Goal: Task Accomplishment & Management: Manage account settings

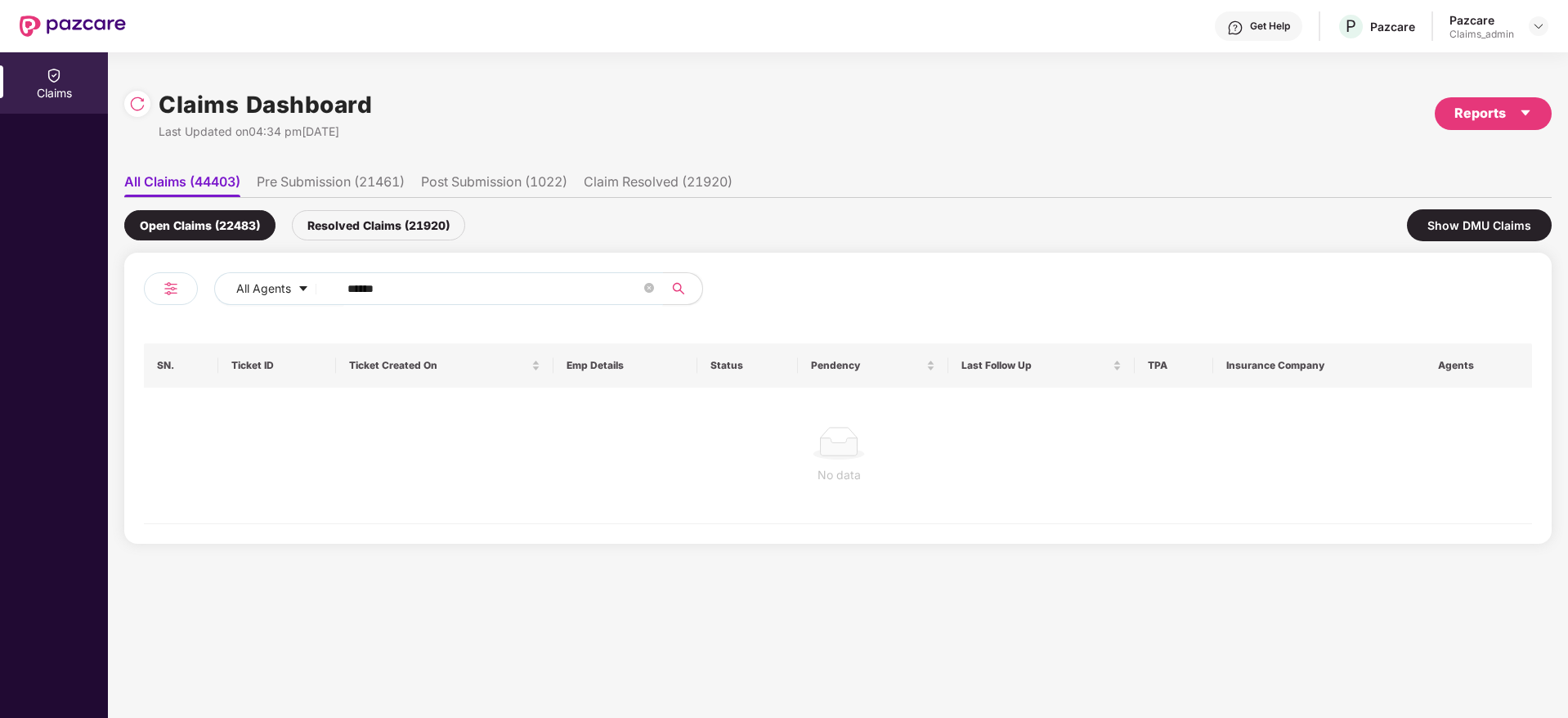
drag, startPoint x: 420, startPoint y: 288, endPoint x: 123, endPoint y: 306, distance: 297.5
click at [123, 306] on div "Claims Dashboard Last Updated on 04:34 pm, 07 Oct 2025 Reports All Claims (4440…" at bounding box center [838, 384] width 1460 height 665
paste input "text"
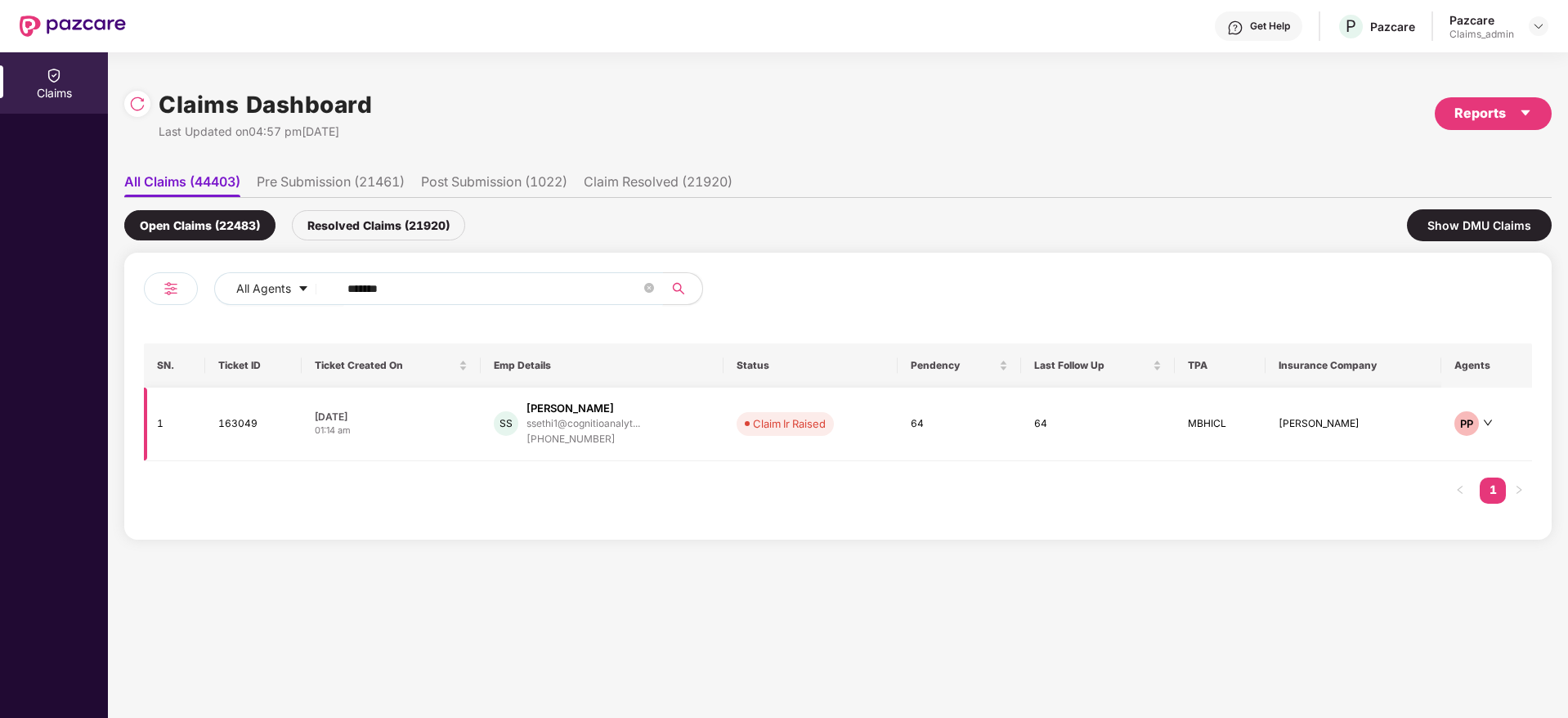
type input "******"
click at [681, 440] on div "SS Simran Sethi ssethi1@cognitioanalyt... +918950695339" at bounding box center [602, 424] width 217 height 47
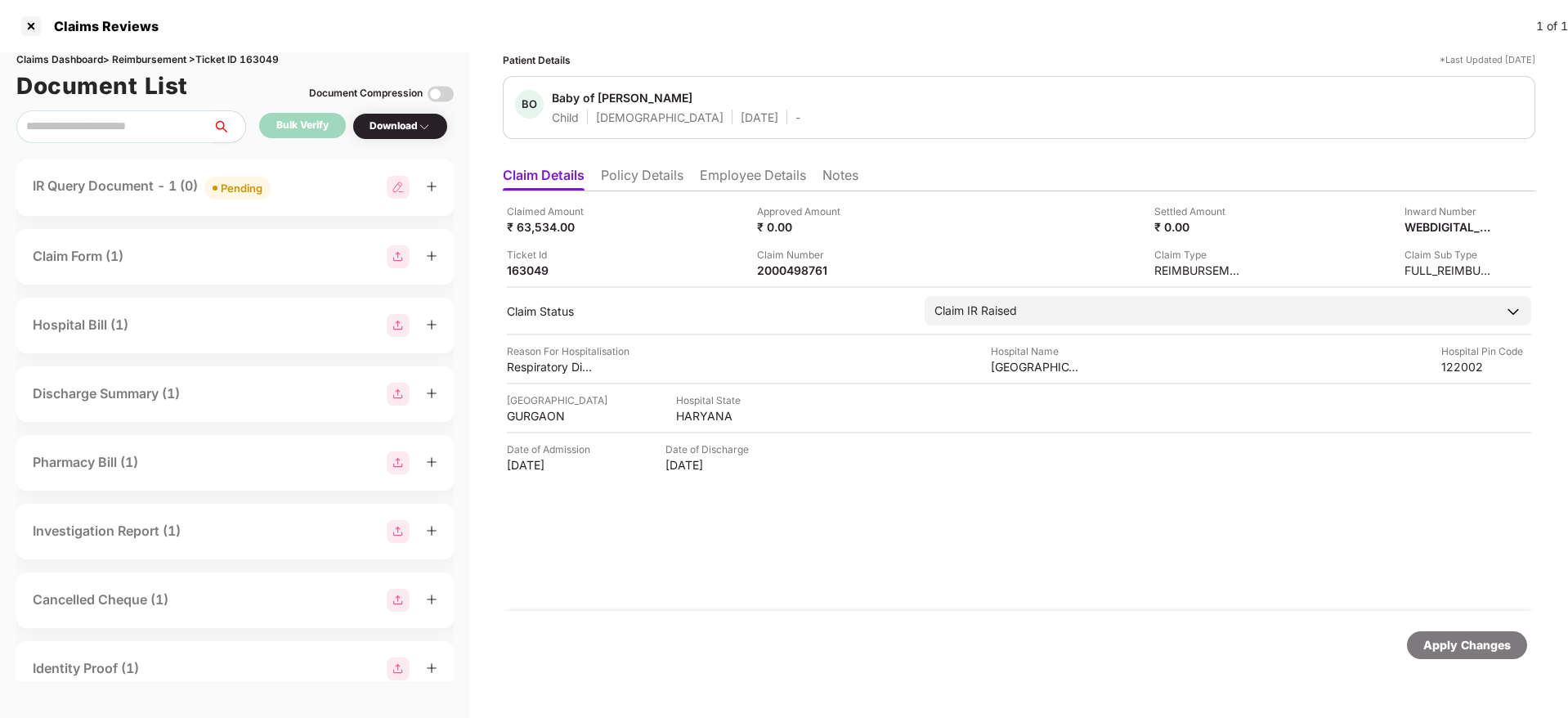
click at [822, 545] on div "Claimed Amount ₹ 63,534.00 Approved Amount ₹ 0.00 Settled Amount ₹ 0.00 Inward …" at bounding box center [1018, 401] width 1033 height 419
click at [772, 273] on div "2000498761" at bounding box center [801, 270] width 90 height 16
copy div "2000498761"
click at [435, 185] on icon "plus" at bounding box center [432, 186] width 12 height 12
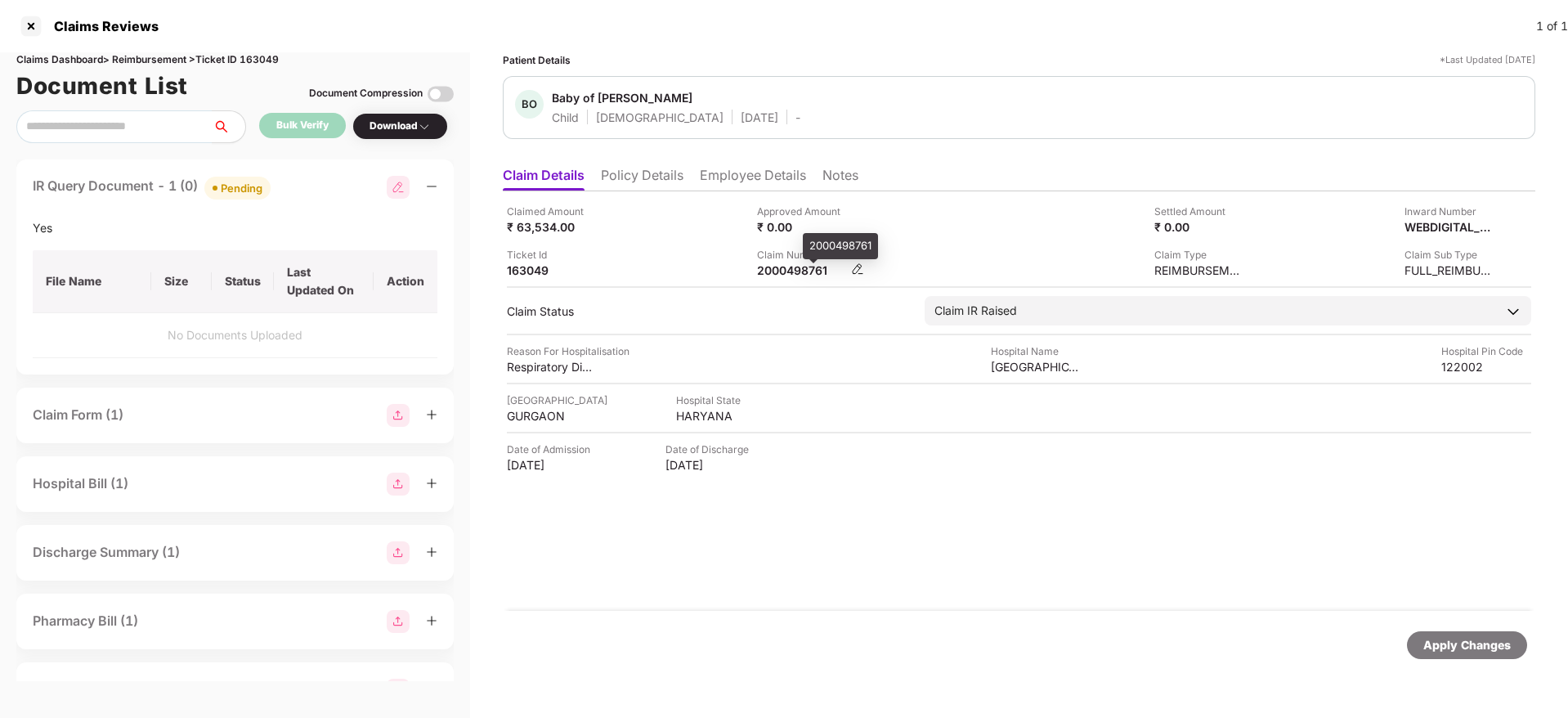
click at [785, 266] on div "2000498761" at bounding box center [801, 270] width 90 height 16
copy div "2000498761"
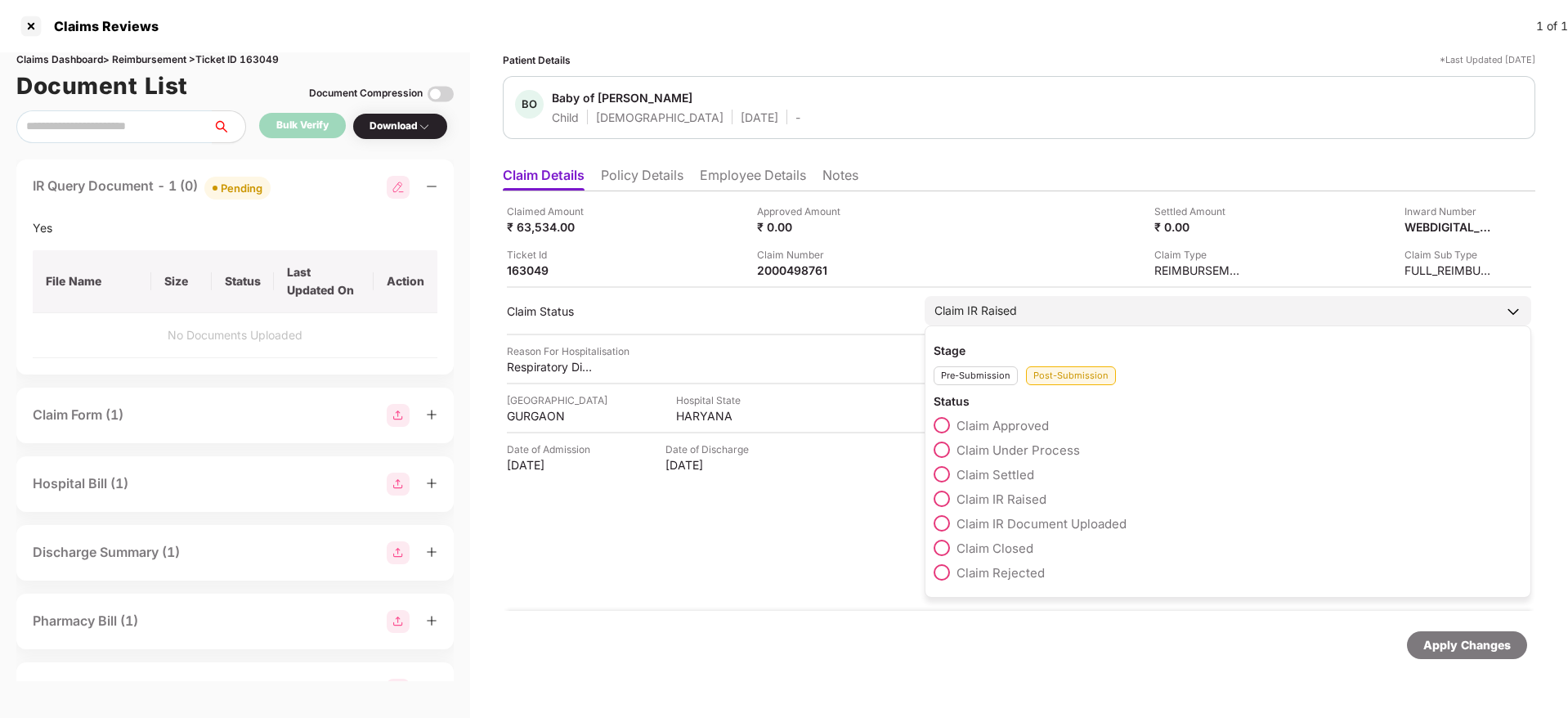
click at [1012, 450] on span "Claim Under Process" at bounding box center [1018, 450] width 123 height 16
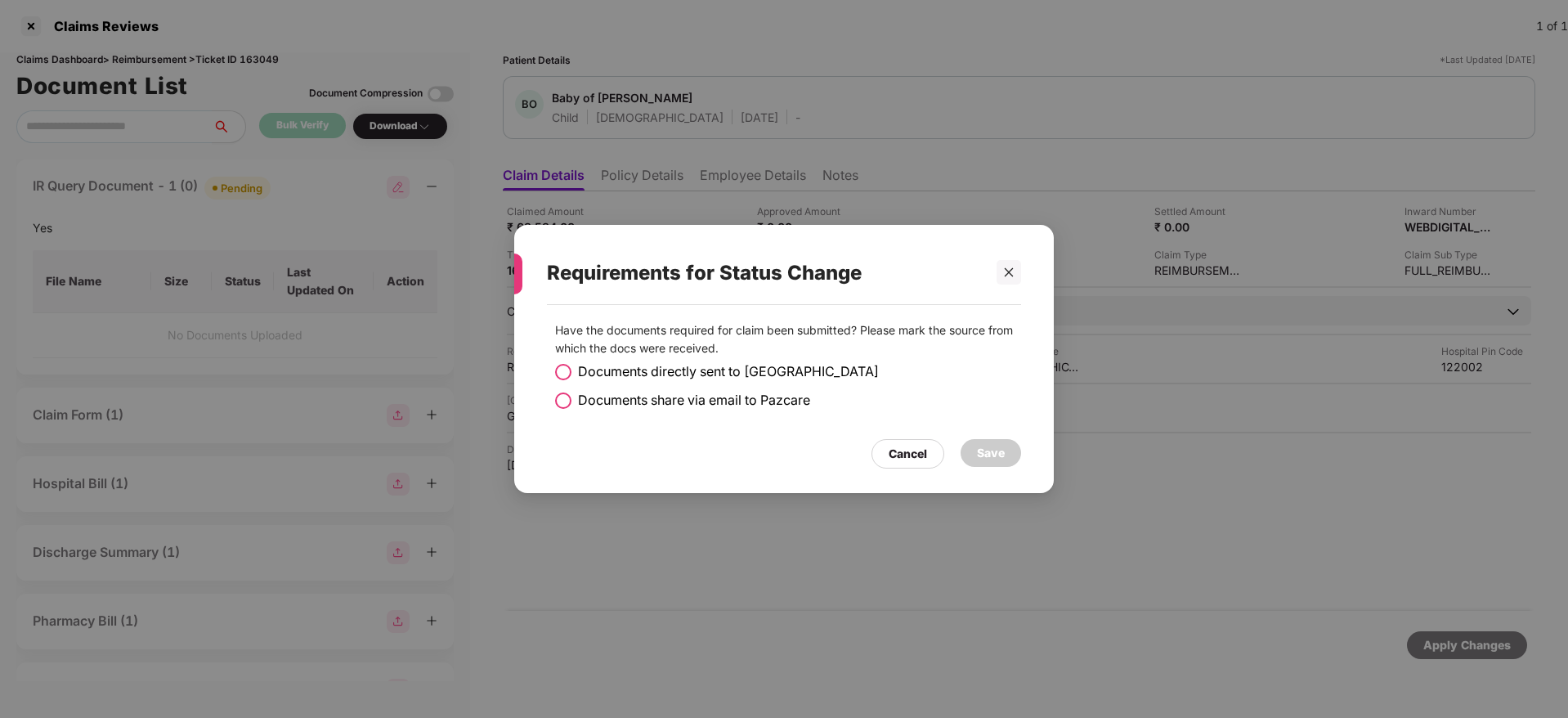
click at [761, 396] on span "Documents share via email to Pazcare" at bounding box center [694, 400] width 232 height 20
click at [983, 457] on div "Save" at bounding box center [991, 452] width 28 height 18
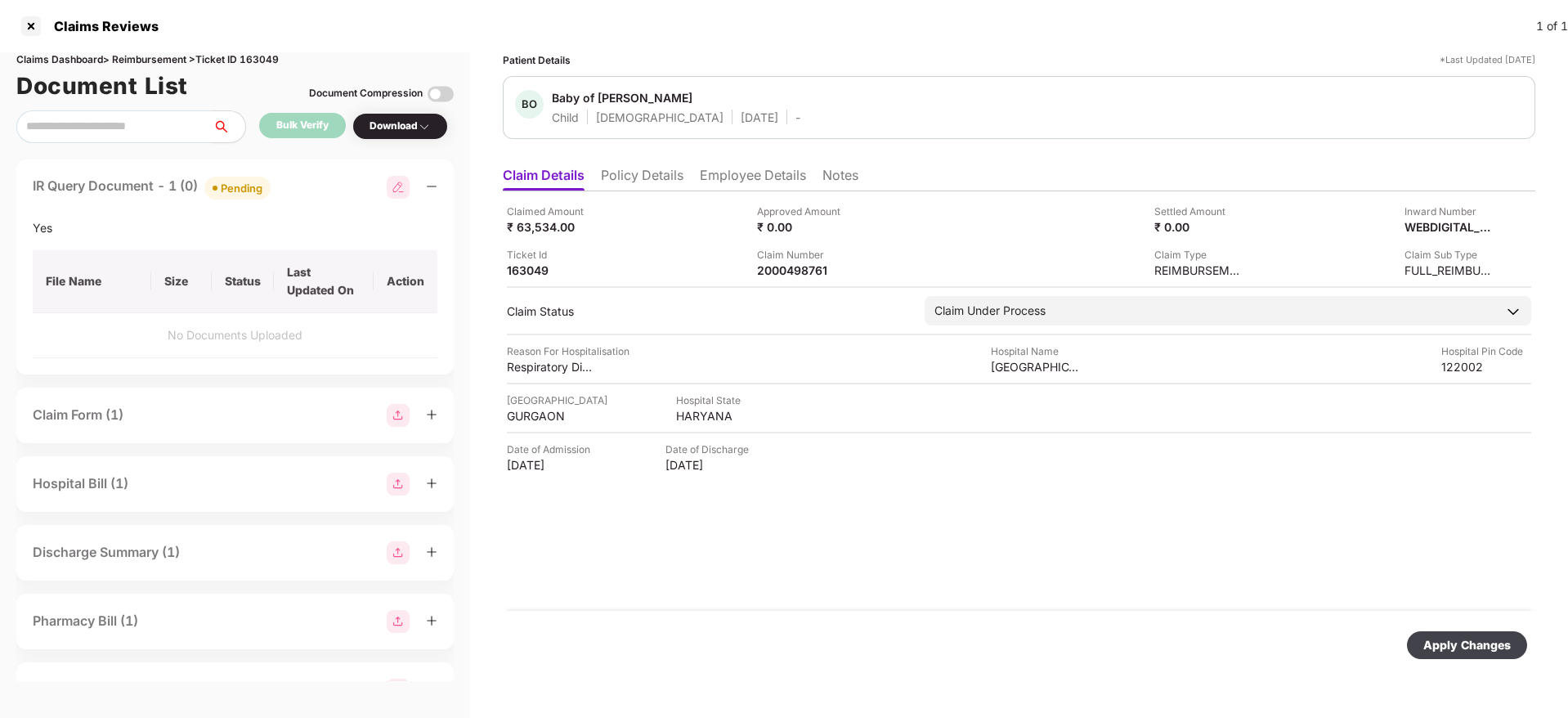
click at [1446, 649] on div "Apply Changes" at bounding box center [1467, 644] width 87 height 18
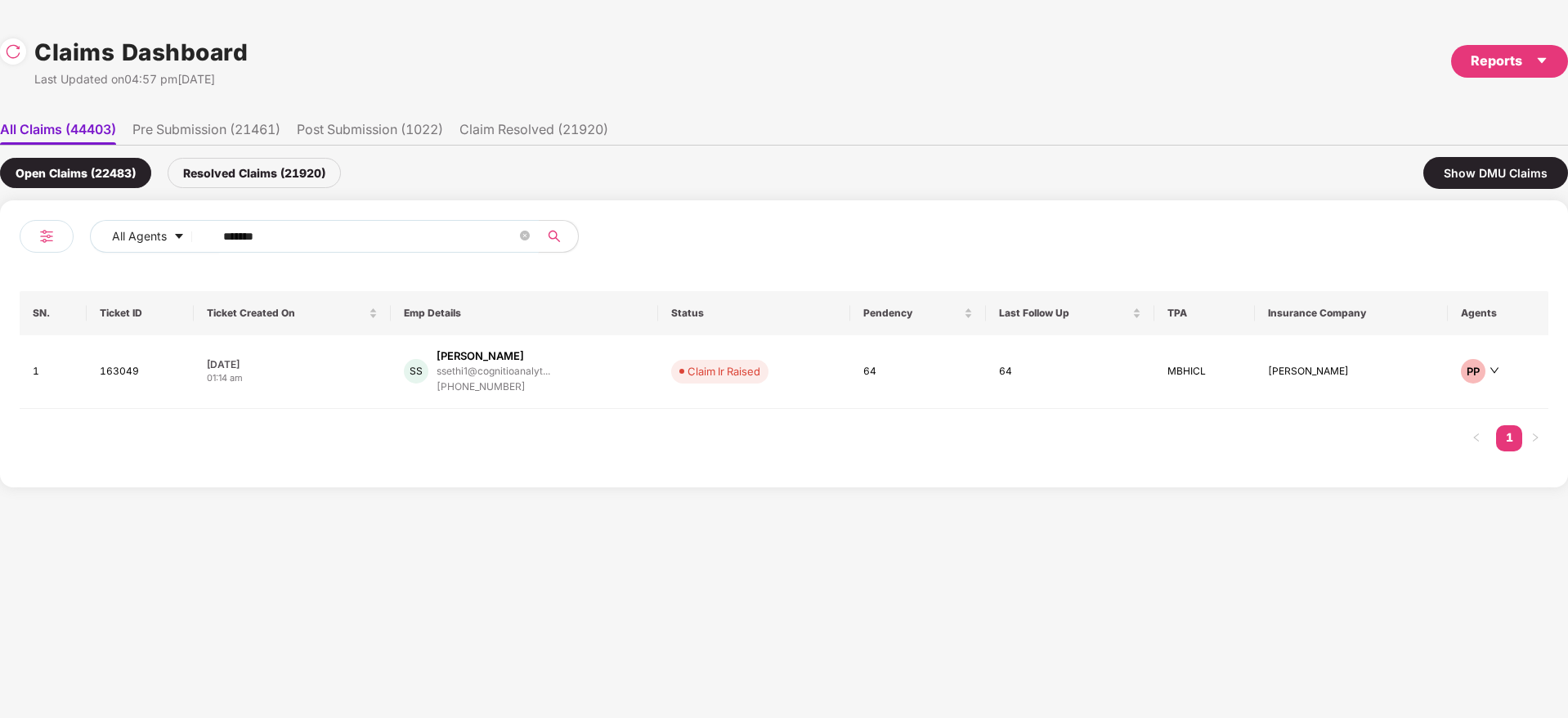
drag, startPoint x: 304, startPoint y: 232, endPoint x: 0, endPoint y: 278, distance: 307.5
click at [0, 278] on div "All Agents ****** SN. Ticket ID Ticket Created On Emp Details Status Pendency L…" at bounding box center [784, 344] width 1568 height 287
paste input "text"
type input "******"
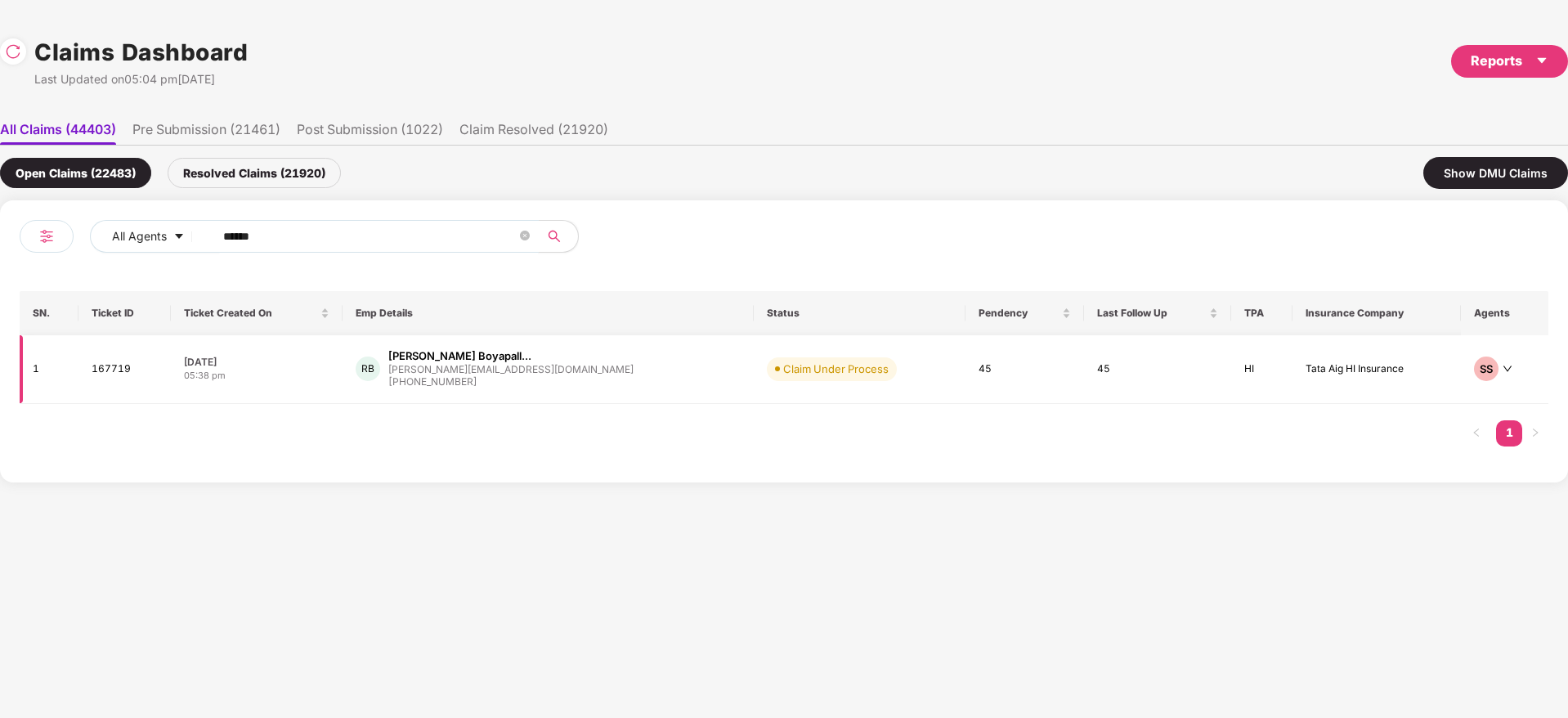
click at [589, 372] on div "RB Revanth Reddy Boyapall... revanth@spotnana.com +919989382420" at bounding box center [548, 369] width 385 height 42
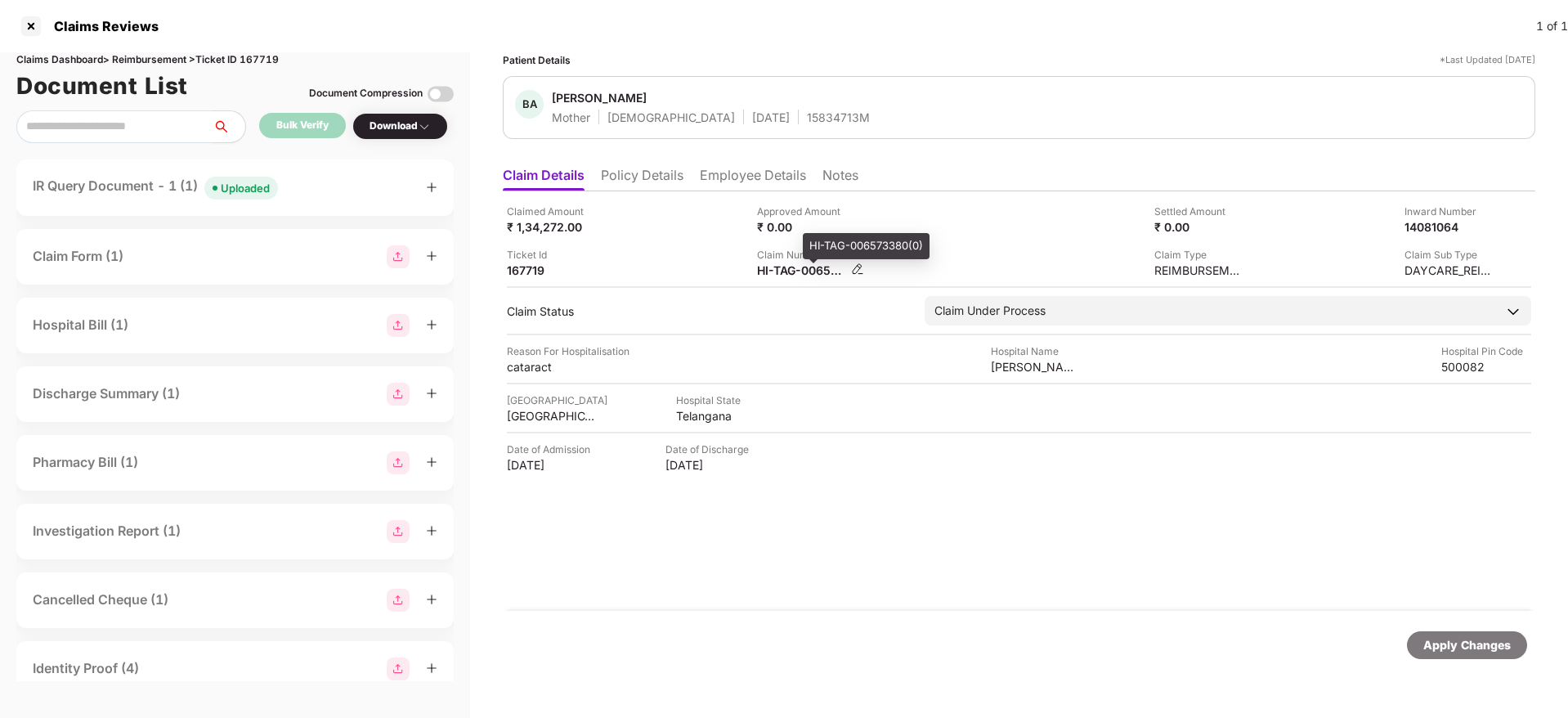
click at [781, 273] on div "HI-TAG-006573380(0)" at bounding box center [801, 270] width 90 height 16
copy div
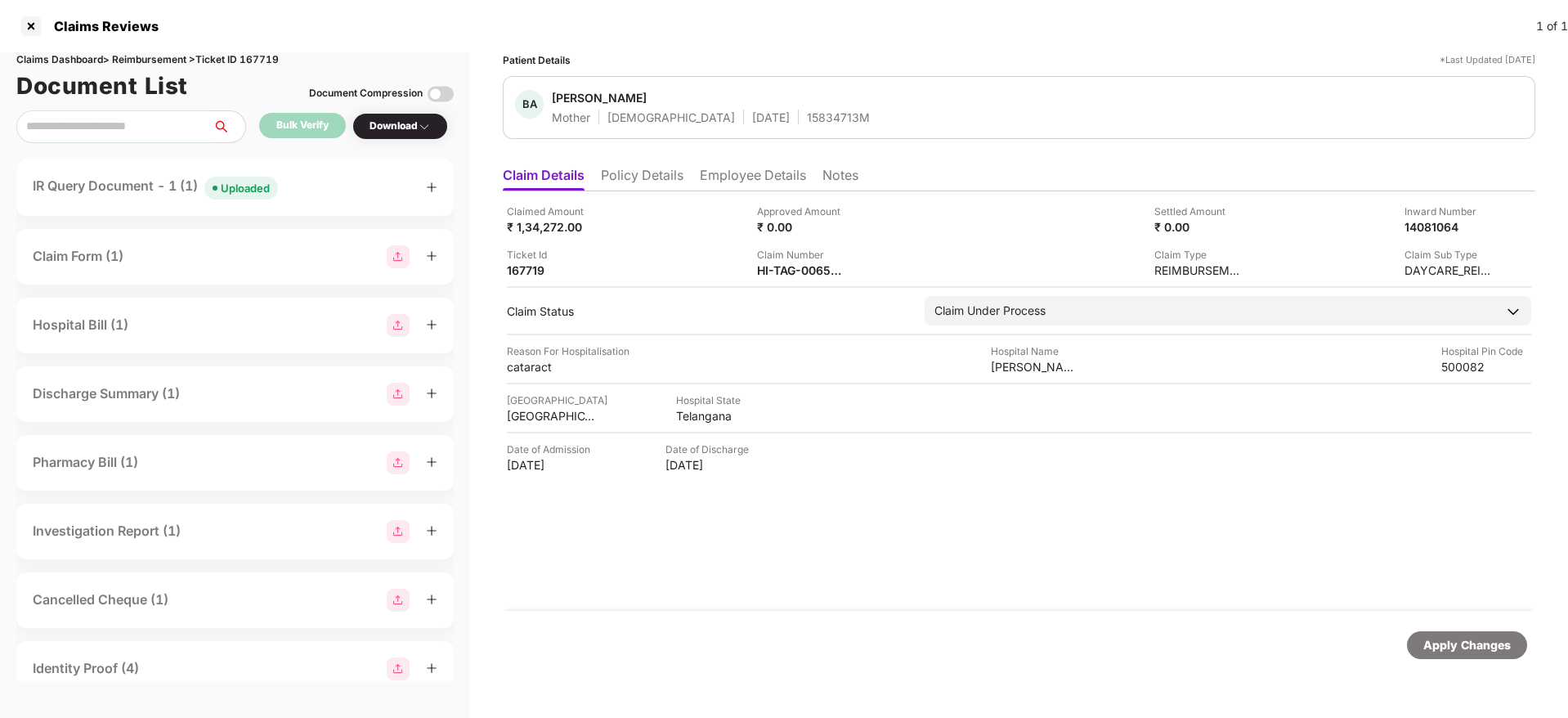
copy div
click at [432, 188] on icon "plus" at bounding box center [432, 187] width 1 height 9
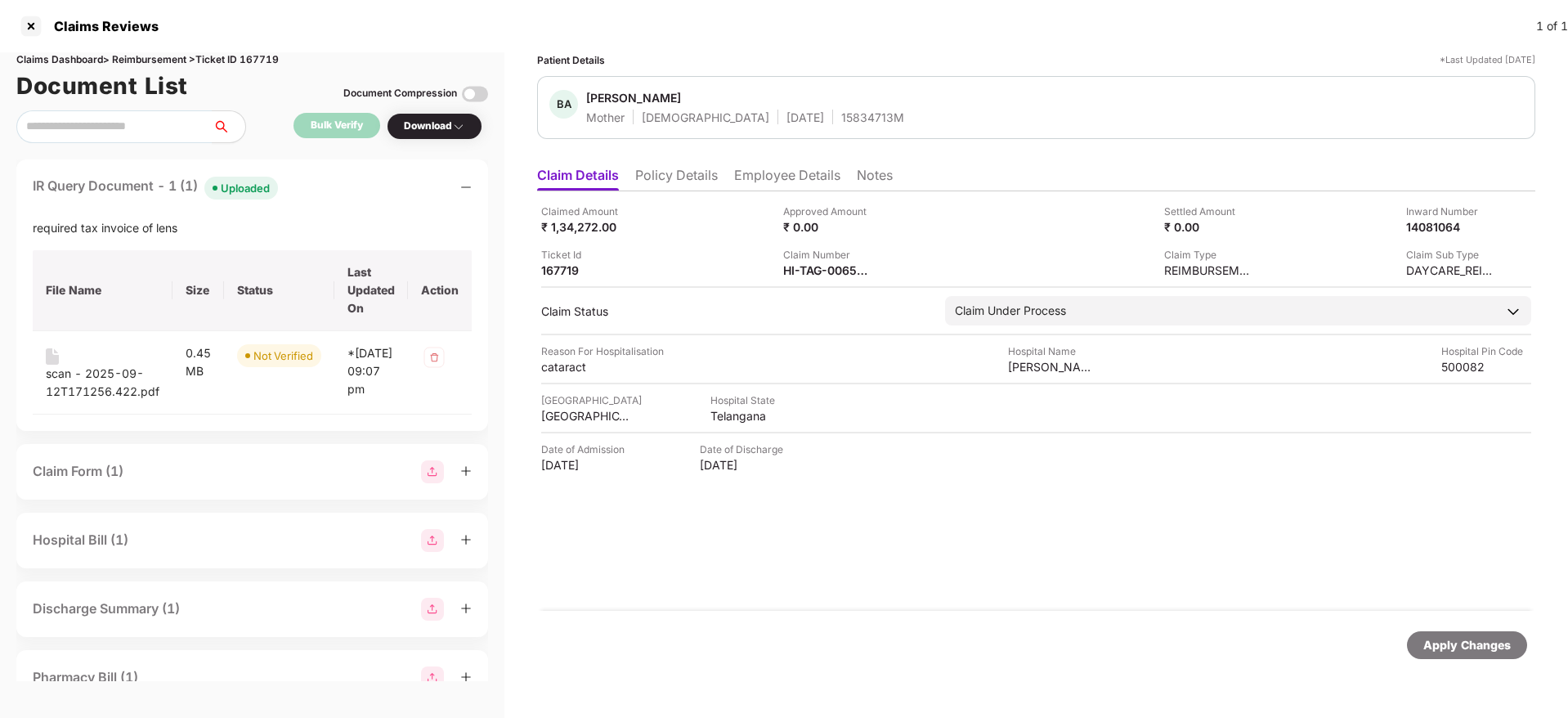
click at [913, 587] on div "Claimed Amount ₹ 1,34,272.00 Approved Amount ₹ 0.00 Settled Amount ₹ 0.00 Inwar…" at bounding box center [1036, 401] width 998 height 419
click at [112, 379] on div "scan - 2025-09-12T171256.422.pdf" at bounding box center [102, 382] width 113 height 36
click at [84, 377] on div "scan - 2025-09-12T171256.422.pdf" at bounding box center [102, 382] width 113 height 36
click at [64, 377] on div "scan - 2025-09-12T171256.422.pdf" at bounding box center [102, 382] width 113 height 36
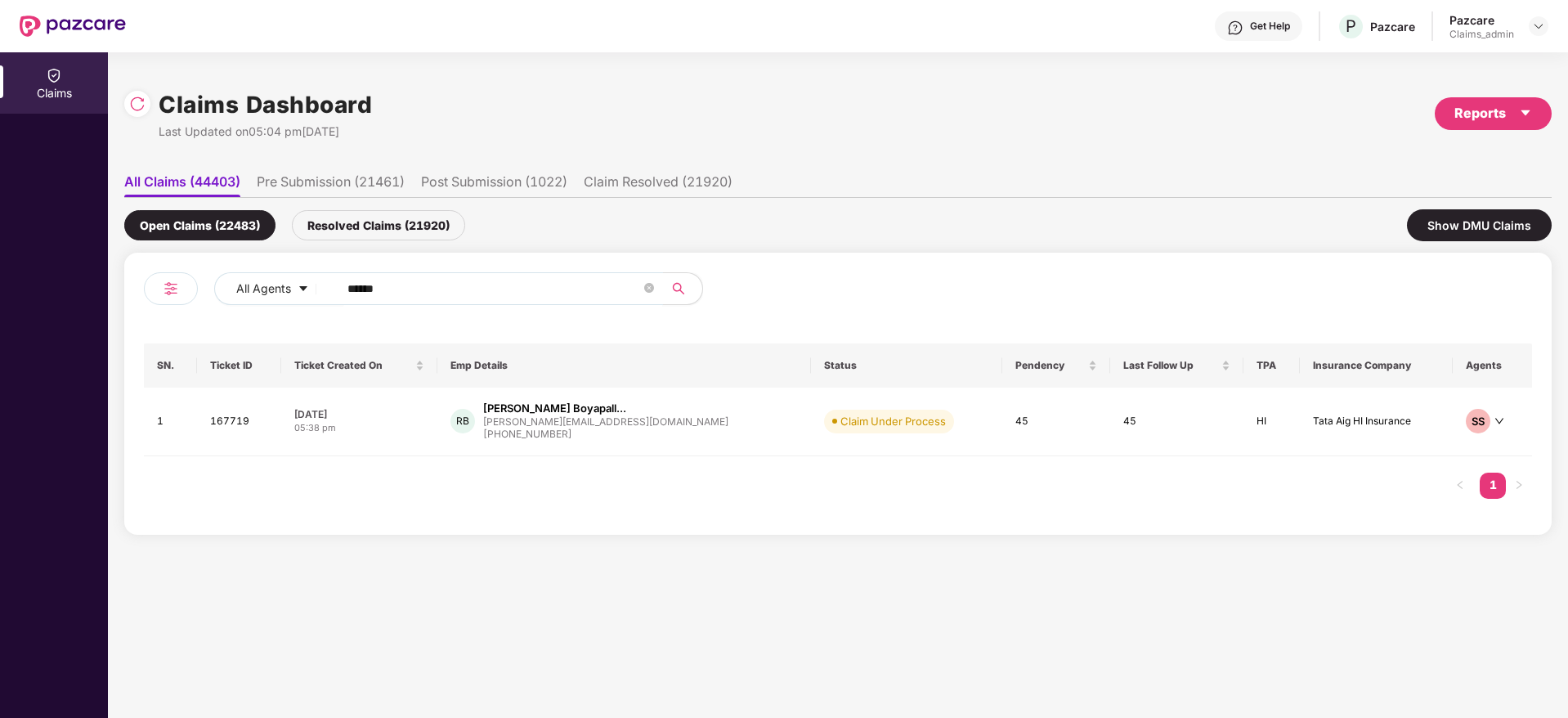
drag, startPoint x: 427, startPoint y: 283, endPoint x: 0, endPoint y: 355, distance: 433.0
click at [0, 355] on div "Claims Claims Dashboard Last Updated on 05:04 pm[DATE] Reports All Claims (4440…" at bounding box center [784, 384] width 1568 height 665
paste input "******"
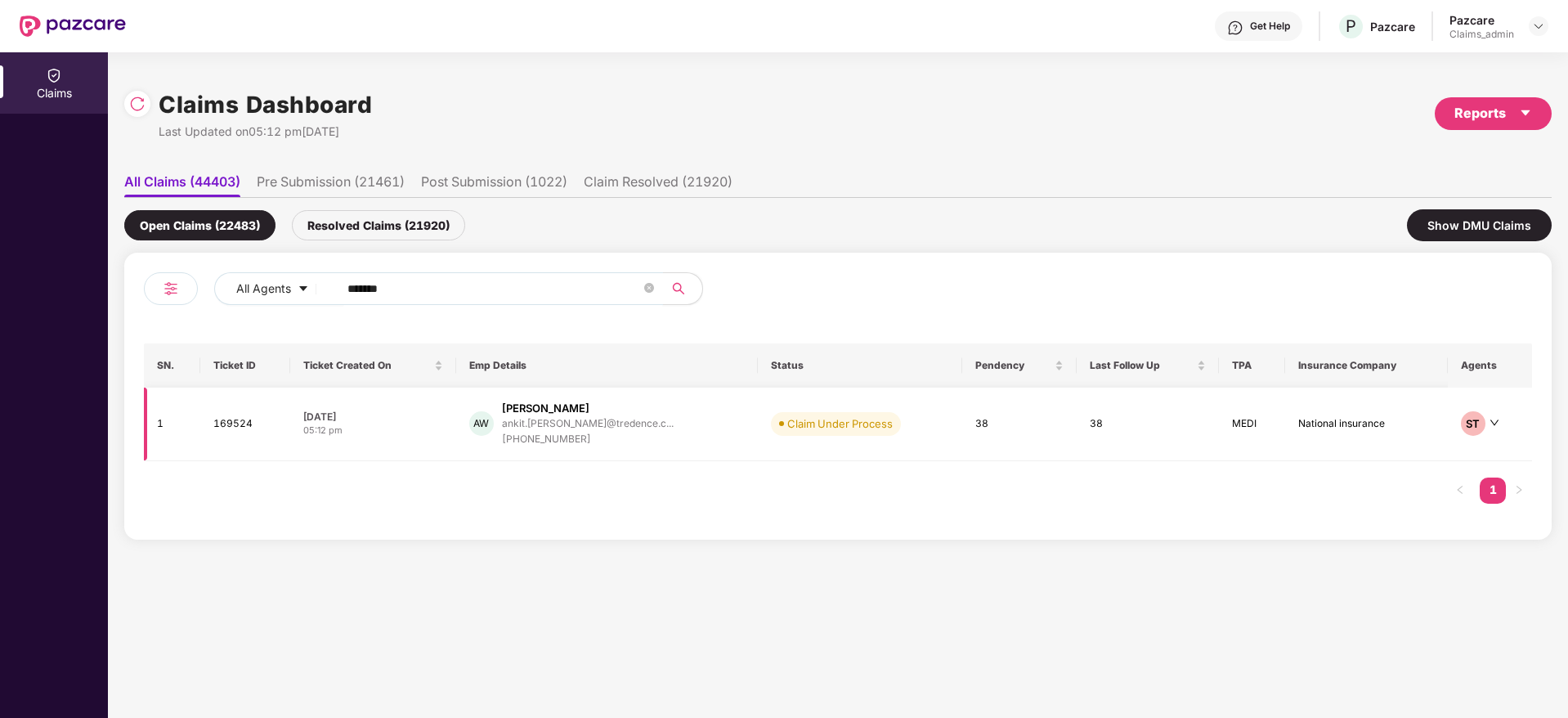
type input "******"
click at [664, 431] on div "AW [PERSON_NAME] ankit.[PERSON_NAME]@tredence.c... [PHONE_NUMBER]" at bounding box center [607, 424] width 275 height 47
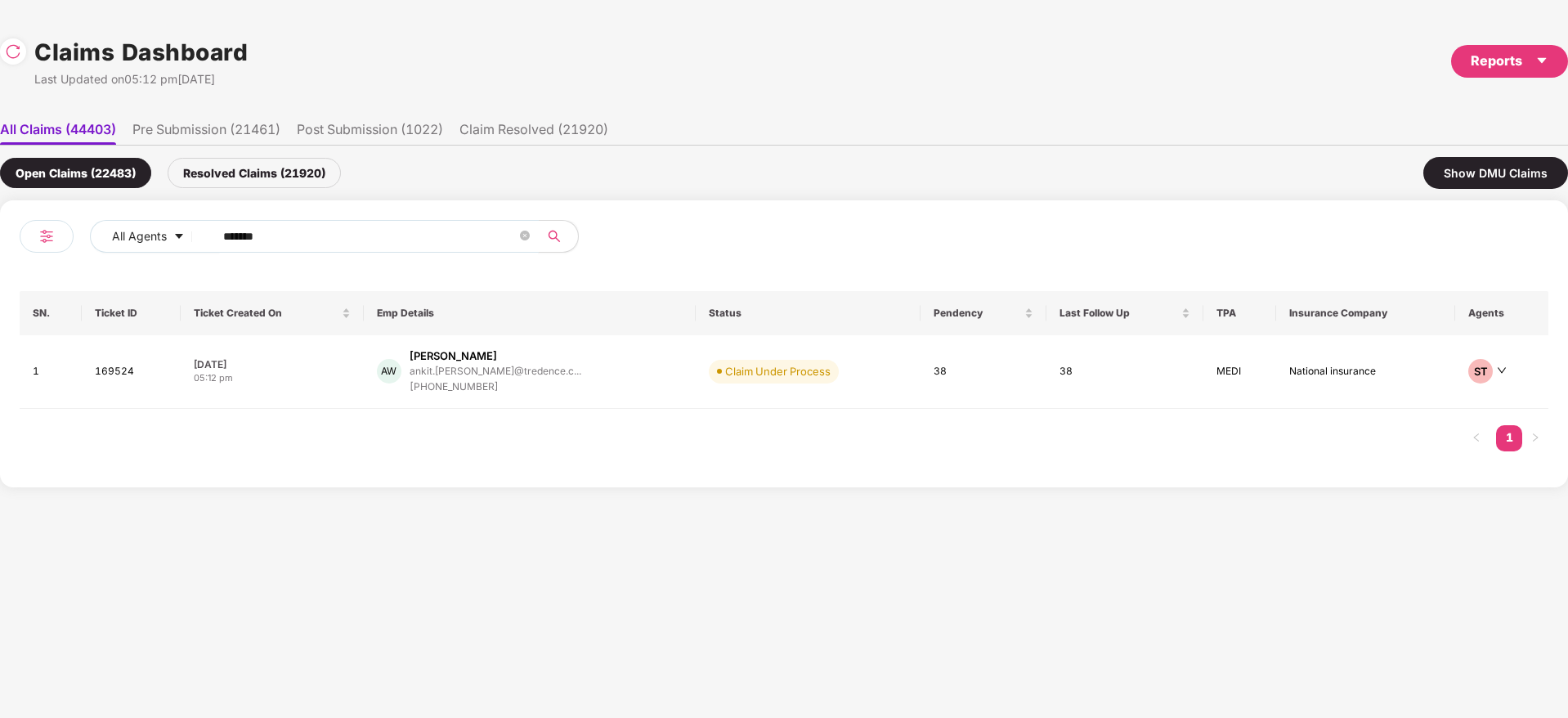
drag, startPoint x: 273, startPoint y: 234, endPoint x: 0, endPoint y: 279, distance: 276.7
click at [0, 279] on div "All Agents ****** SN. Ticket ID Ticket Created On Emp Details Status Pendency L…" at bounding box center [784, 344] width 1568 height 287
paste input "text"
type input "******"
click at [576, 368] on div "AK [PERSON_NAME] amit.[PERSON_NAME]@tredence.... [PHONE_NUMBER]" at bounding box center [528, 372] width 297 height 47
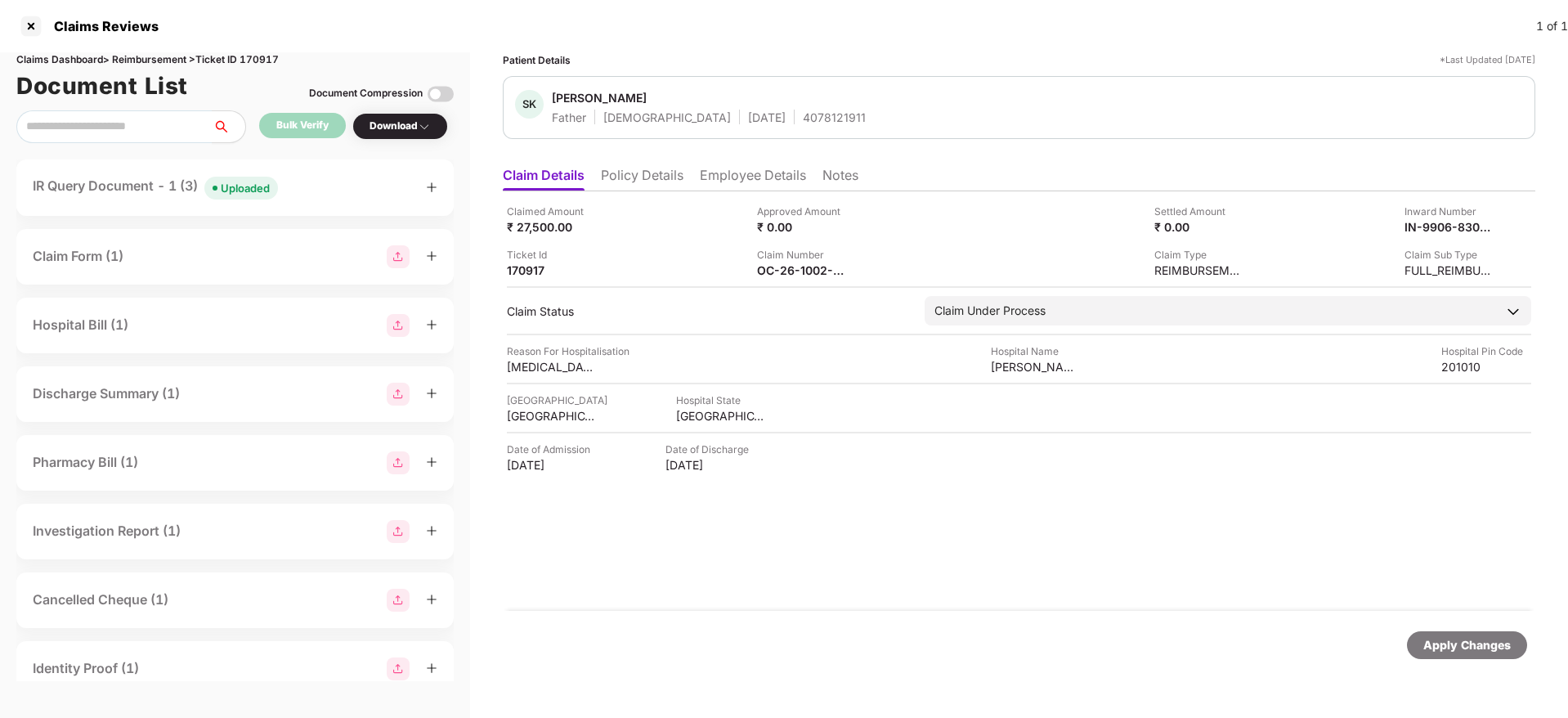
click at [435, 184] on icon "plus" at bounding box center [432, 187] width 12 height 12
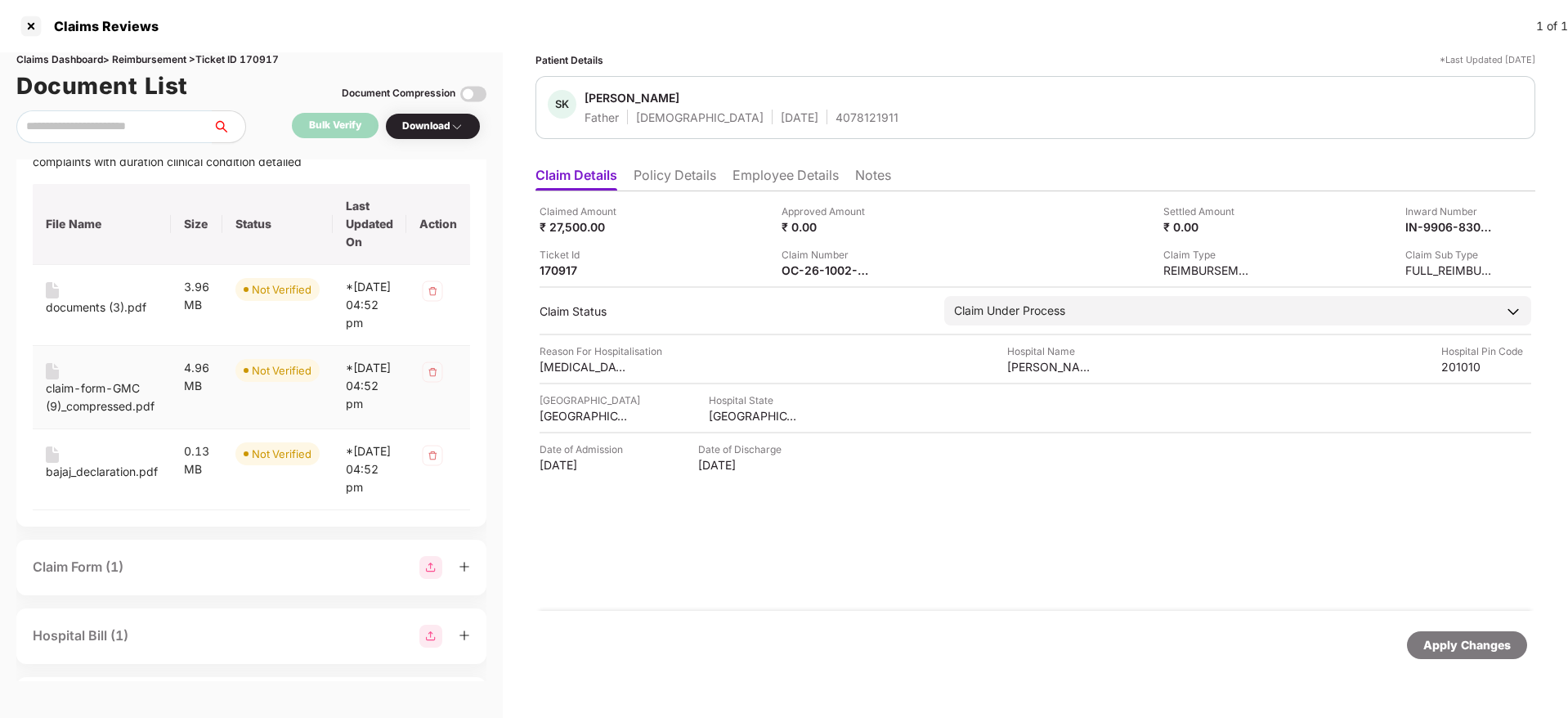
scroll to position [101, 0]
click at [65, 482] on div "bajaj_declaration.pdf" at bounding box center [102, 473] width 112 height 18
click at [91, 417] on div "claim-form-GMC (9)_compressed.pdf" at bounding box center [102, 398] width 112 height 36
click at [95, 303] on div "documents (3).pdf" at bounding box center [96, 309] width 101 height 18
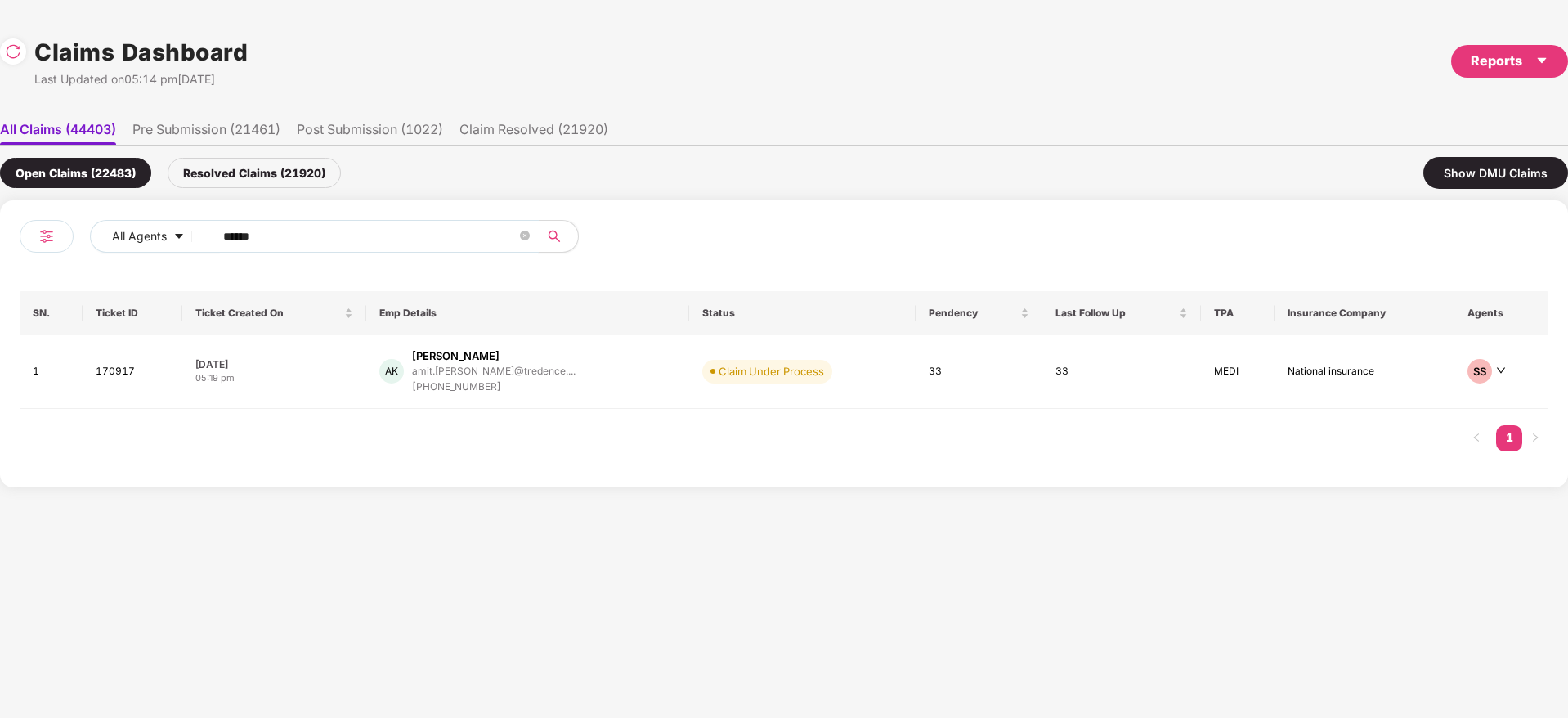
drag, startPoint x: 311, startPoint y: 236, endPoint x: 0, endPoint y: 307, distance: 319.0
click at [0, 307] on div "All Agents ****** SN. Ticket ID Ticket Created On Emp Details Status Pendency L…" at bounding box center [784, 344] width 1568 height 287
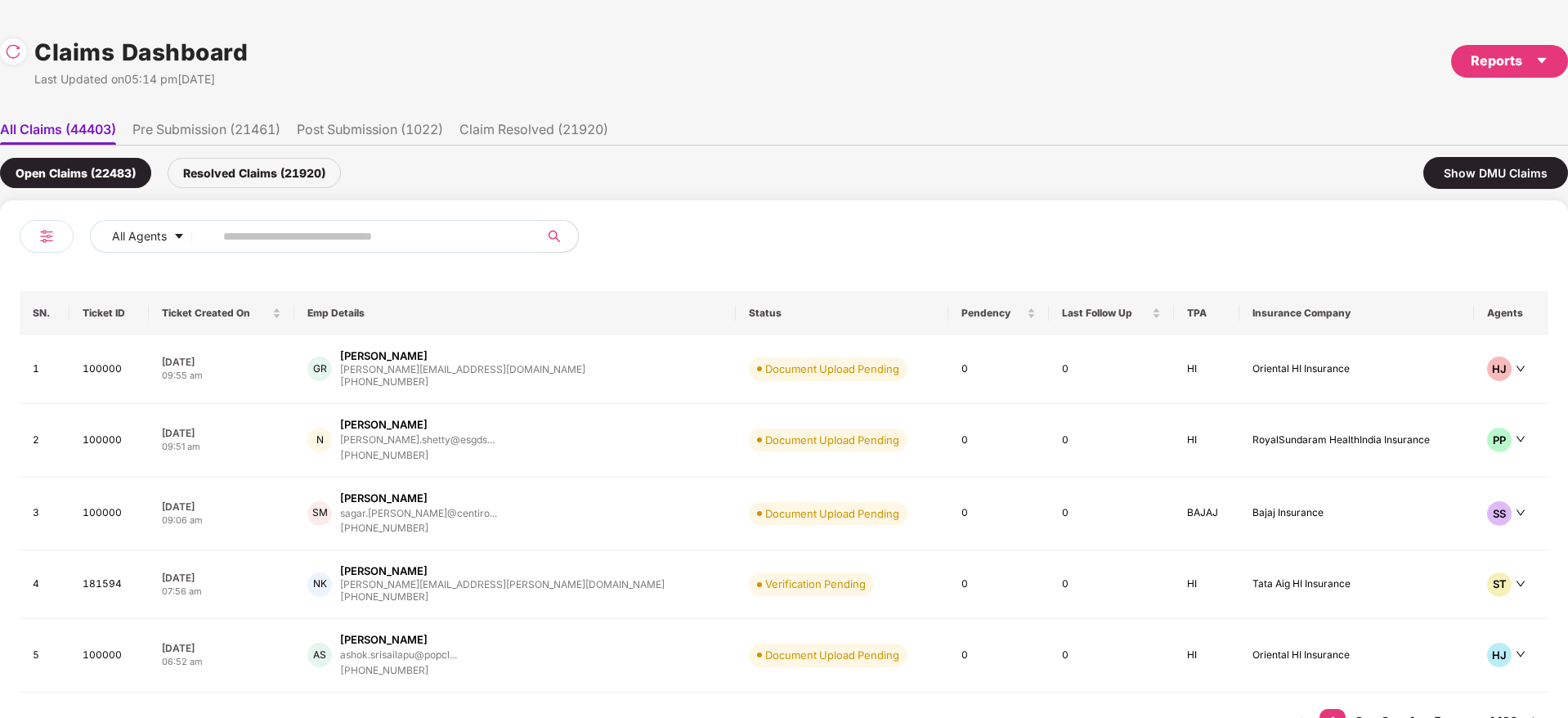
paste input "******"
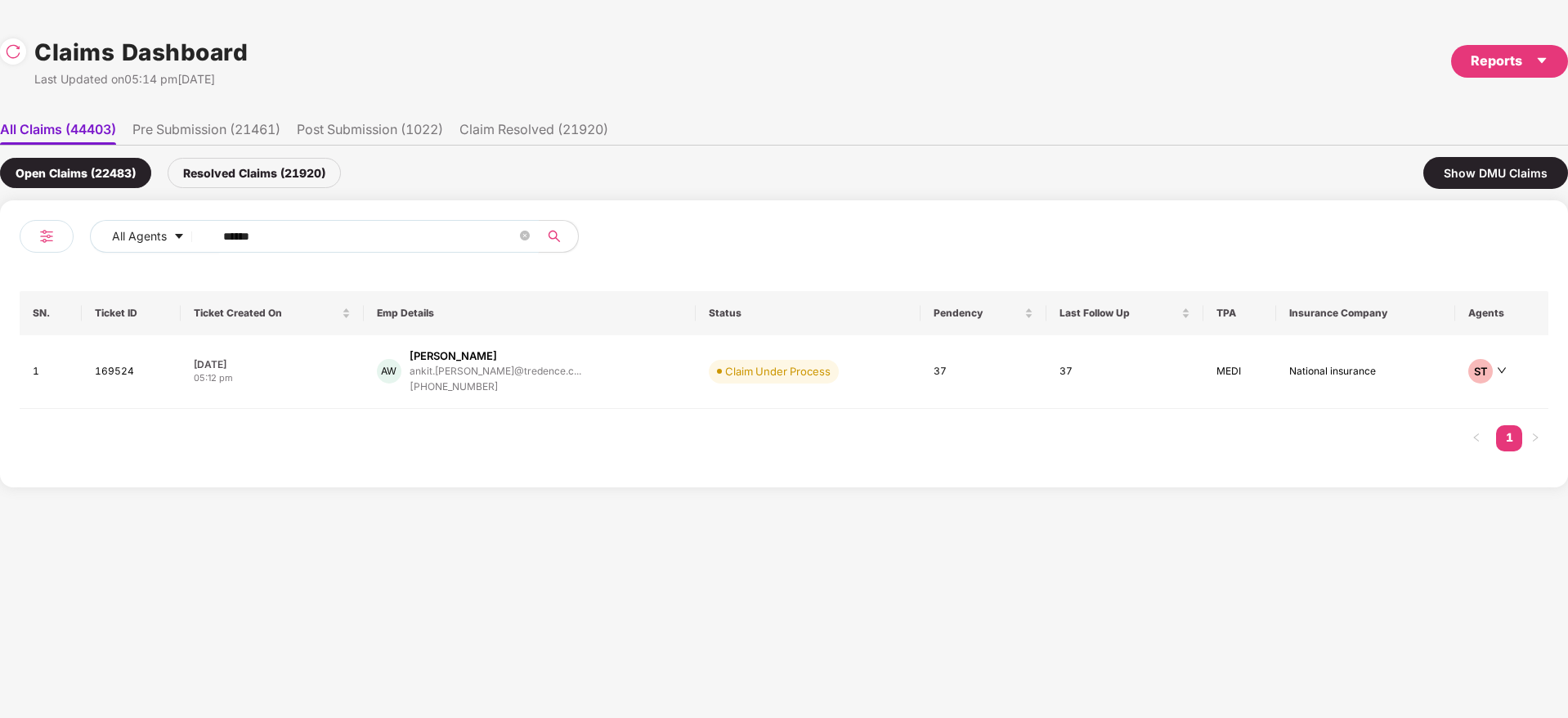
type input "******"
click at [612, 368] on div "AW [PERSON_NAME] ankit.[PERSON_NAME]@tredence.c... [PHONE_NUMBER]" at bounding box center [529, 372] width 305 height 47
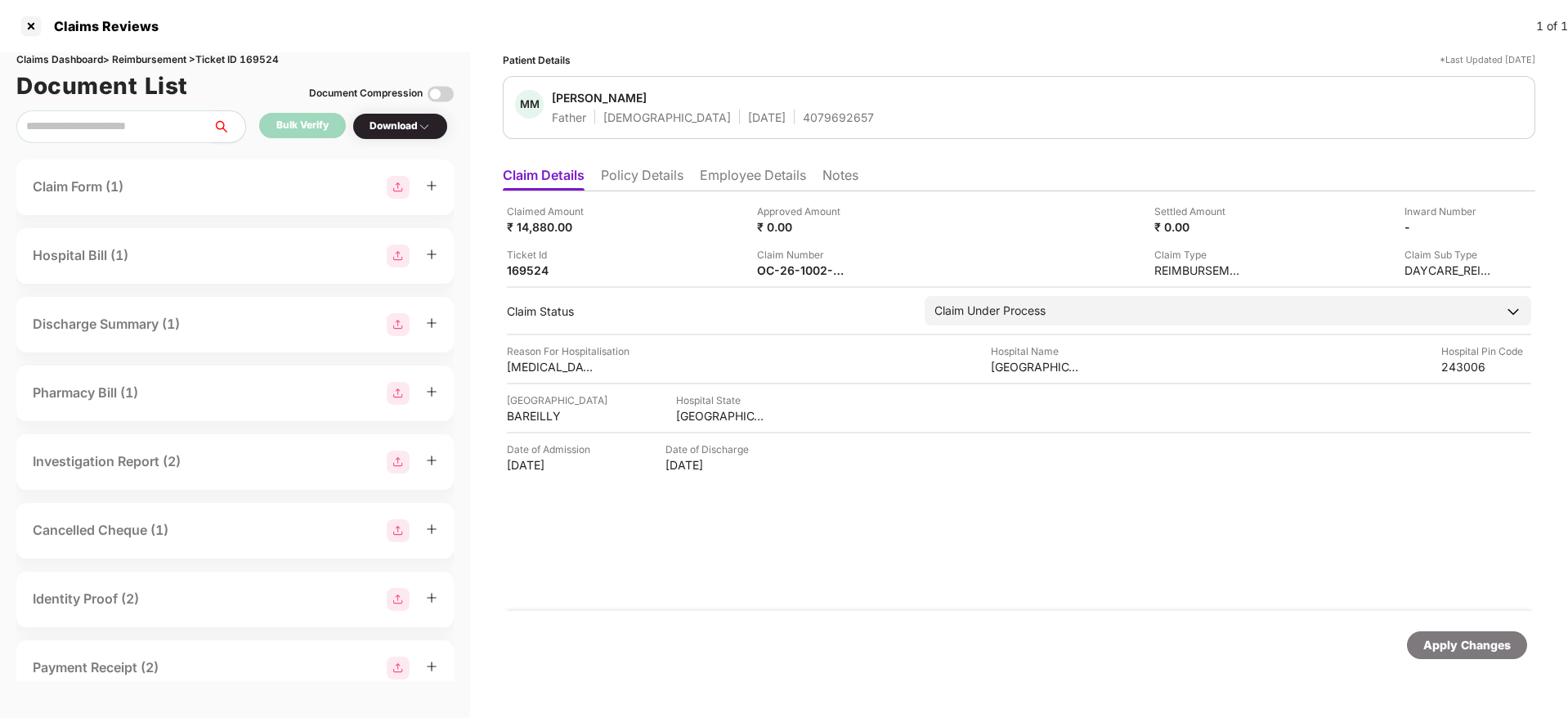
click at [853, 569] on div "Claimed Amount ₹ 14,880.00 Approved Amount ₹ 0.00 Settled Amount ₹ 0.00 Inward …" at bounding box center [1018, 401] width 1033 height 419
click at [810, 635] on div "Apply Changes" at bounding box center [1018, 644] width 1016 height 28
click at [852, 575] on div "Claimed Amount ₹ 14,880.00 Approved Amount ₹ 0.00 Settled Amount ₹ 0.00 Inward …" at bounding box center [1018, 401] width 1033 height 419
click at [839, 580] on div "Claimed Amount ₹ 14,880.00 Approved Amount ₹ 0.00 Settled Amount ₹ 0.00 Inward …" at bounding box center [1018, 401] width 1033 height 419
click at [841, 578] on div "Claimed Amount ₹ 14,880.00 Approved Amount ₹ 0.00 Settled Amount ₹ 0.00 Inward …" at bounding box center [1018, 401] width 1033 height 419
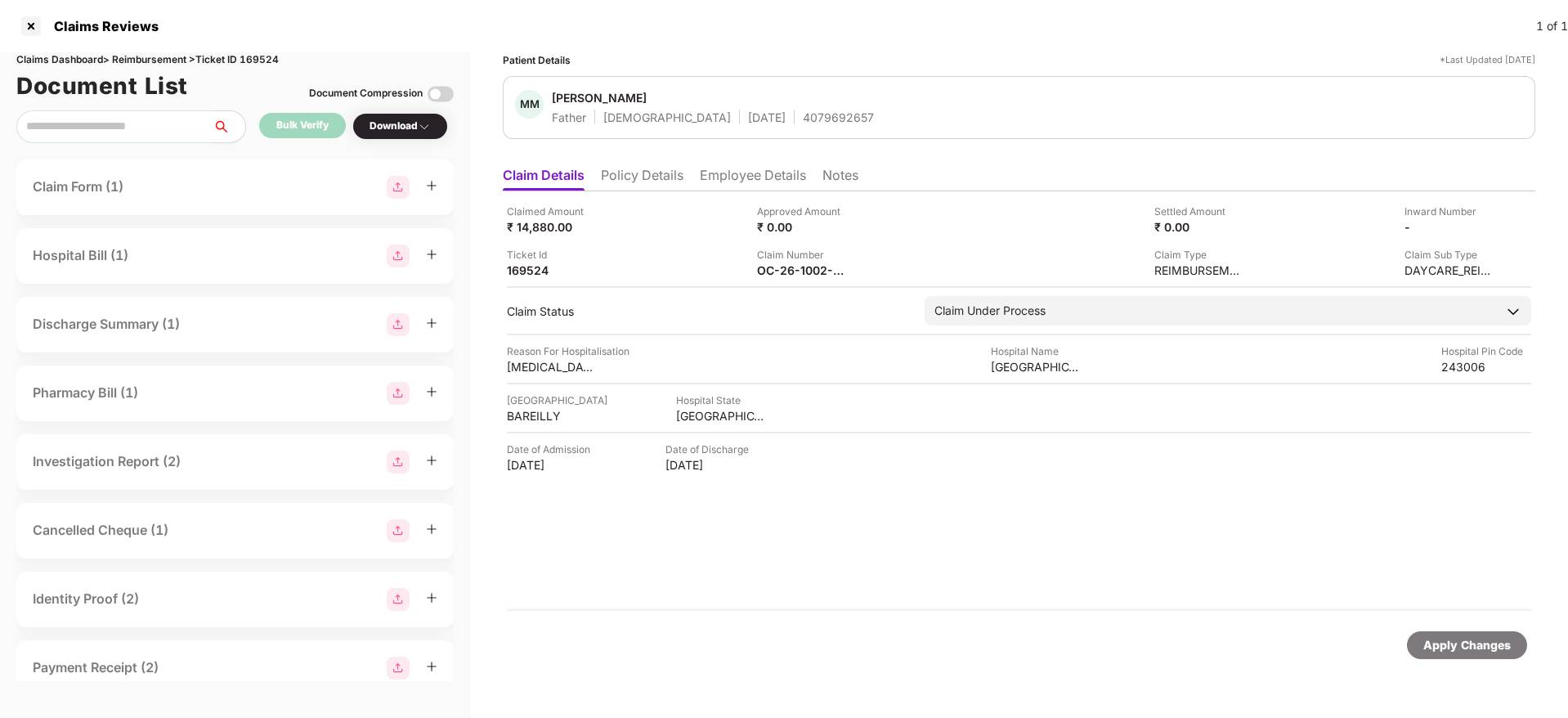
click at [850, 573] on div "Claimed Amount ₹ 14,880.00 Approved Amount ₹ 0.00 Settled Amount ₹ 0.00 Inward …" at bounding box center [1018, 401] width 1033 height 419
click at [873, 555] on div "Claimed Amount ₹ 14,880.00 Approved Amount ₹ 0.00 Settled Amount ₹ 0.00 Inward …" at bounding box center [1018, 401] width 1033 height 419
click at [841, 601] on div "Claimed Amount ₹ 14,880.00 Approved Amount ₹ 0.00 Settled Amount ₹ 0.00 Inward …" at bounding box center [1018, 401] width 1033 height 419
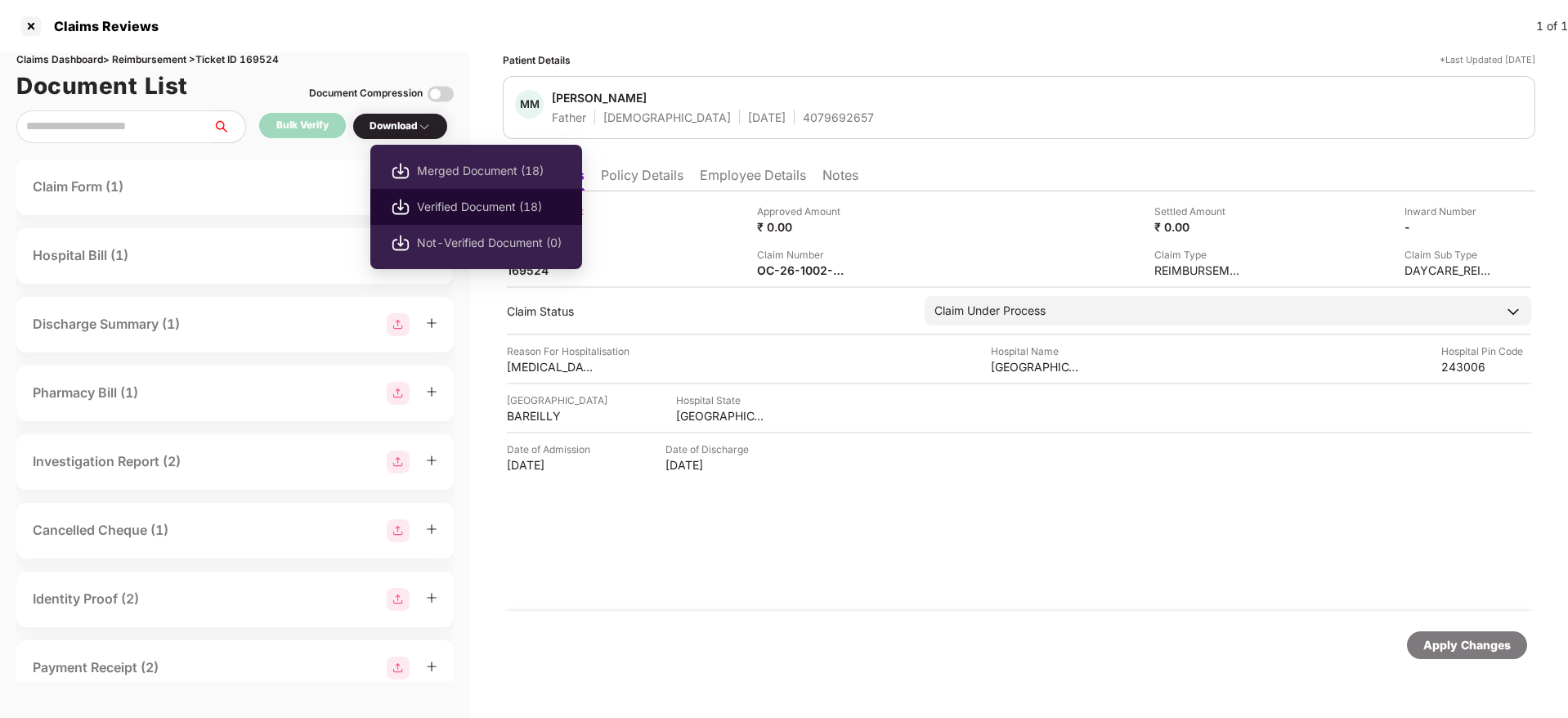
click at [481, 201] on span "Verified Document (18)" at bounding box center [489, 206] width 144 height 18
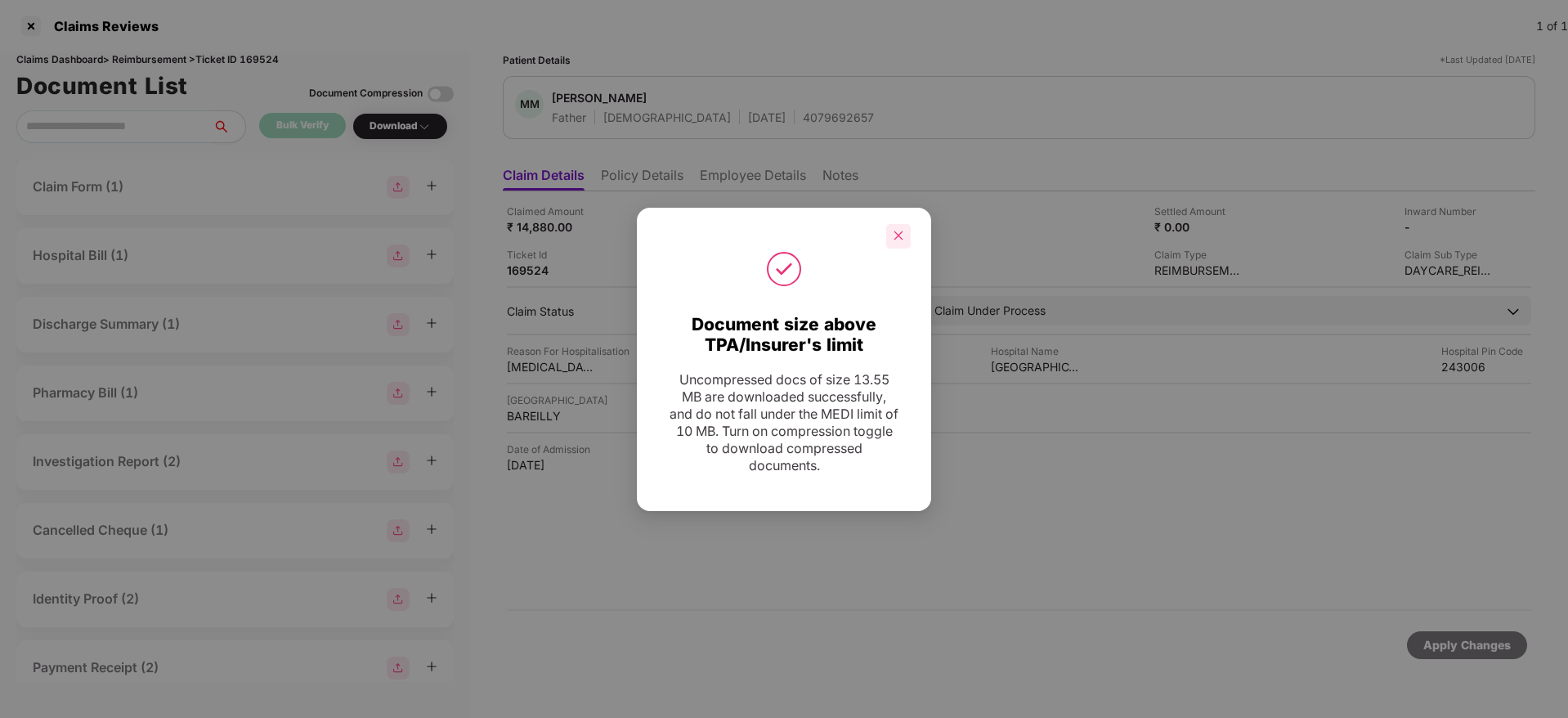
click at [903, 234] on icon "close" at bounding box center [899, 236] width 12 height 12
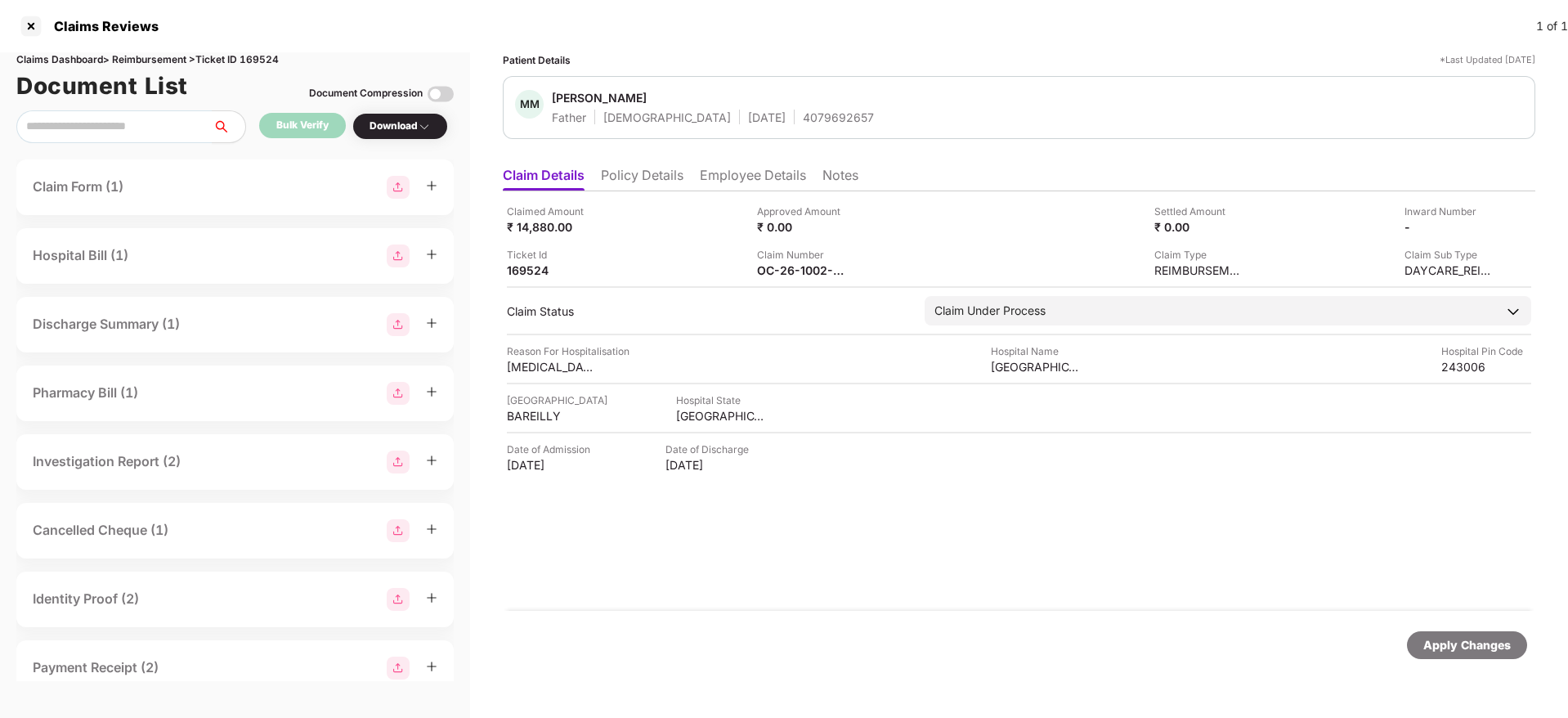
click at [732, 174] on li "Employee Details" at bounding box center [753, 179] width 107 height 23
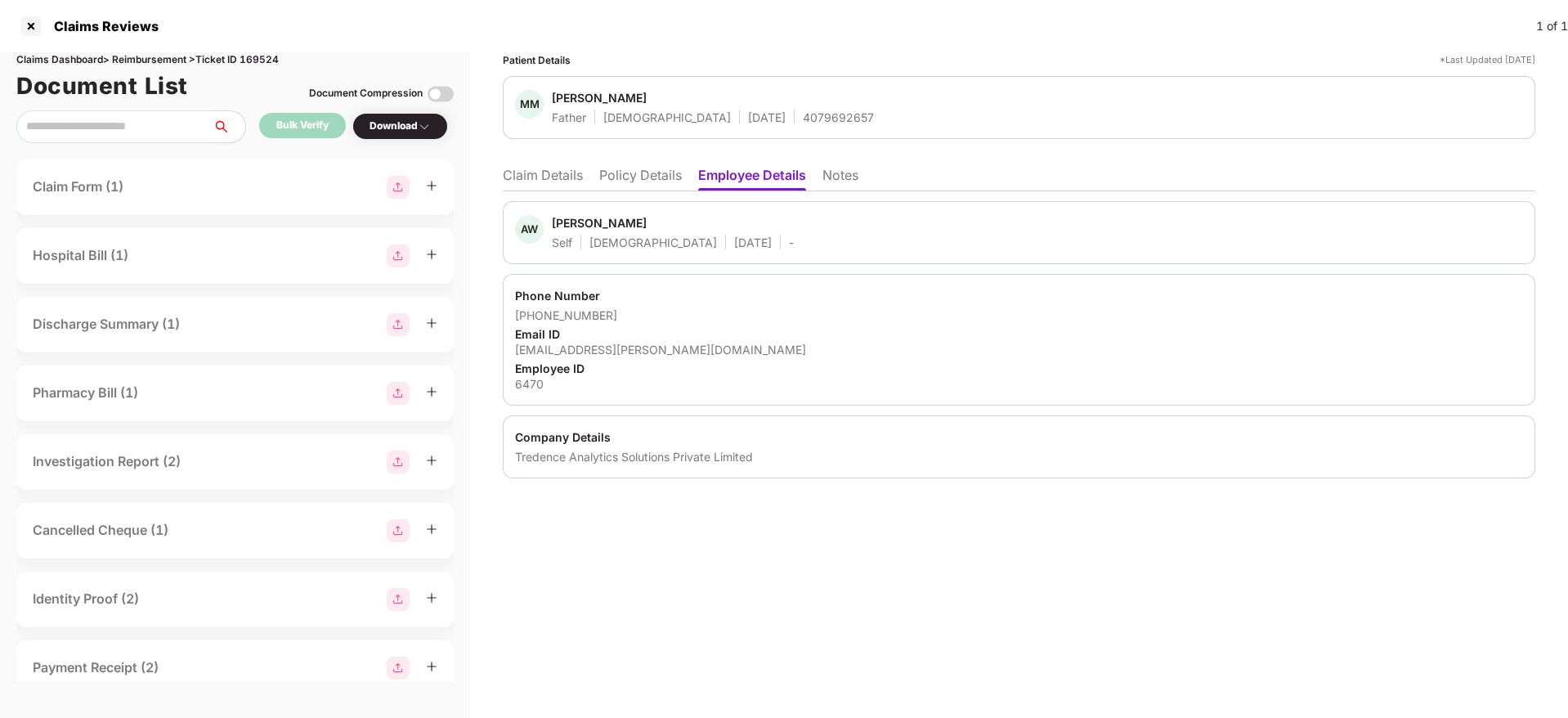
click at [553, 181] on li "Claim Details" at bounding box center [543, 179] width 81 height 23
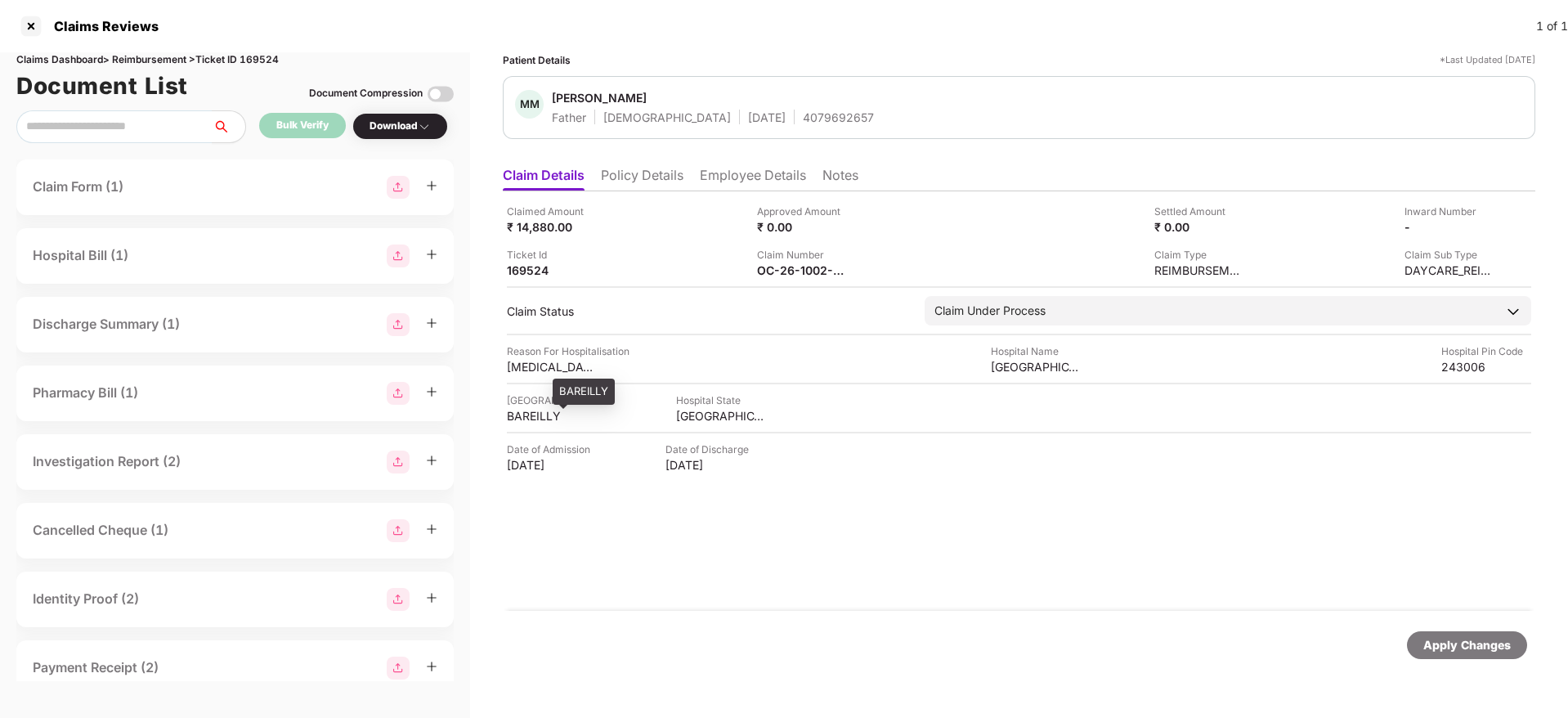
click at [523, 414] on div "BAREILLY" at bounding box center [551, 415] width 90 height 16
copy div "BAREILLY"
click at [698, 410] on div "[GEOGRAPHIC_DATA]" at bounding box center [721, 415] width 90 height 16
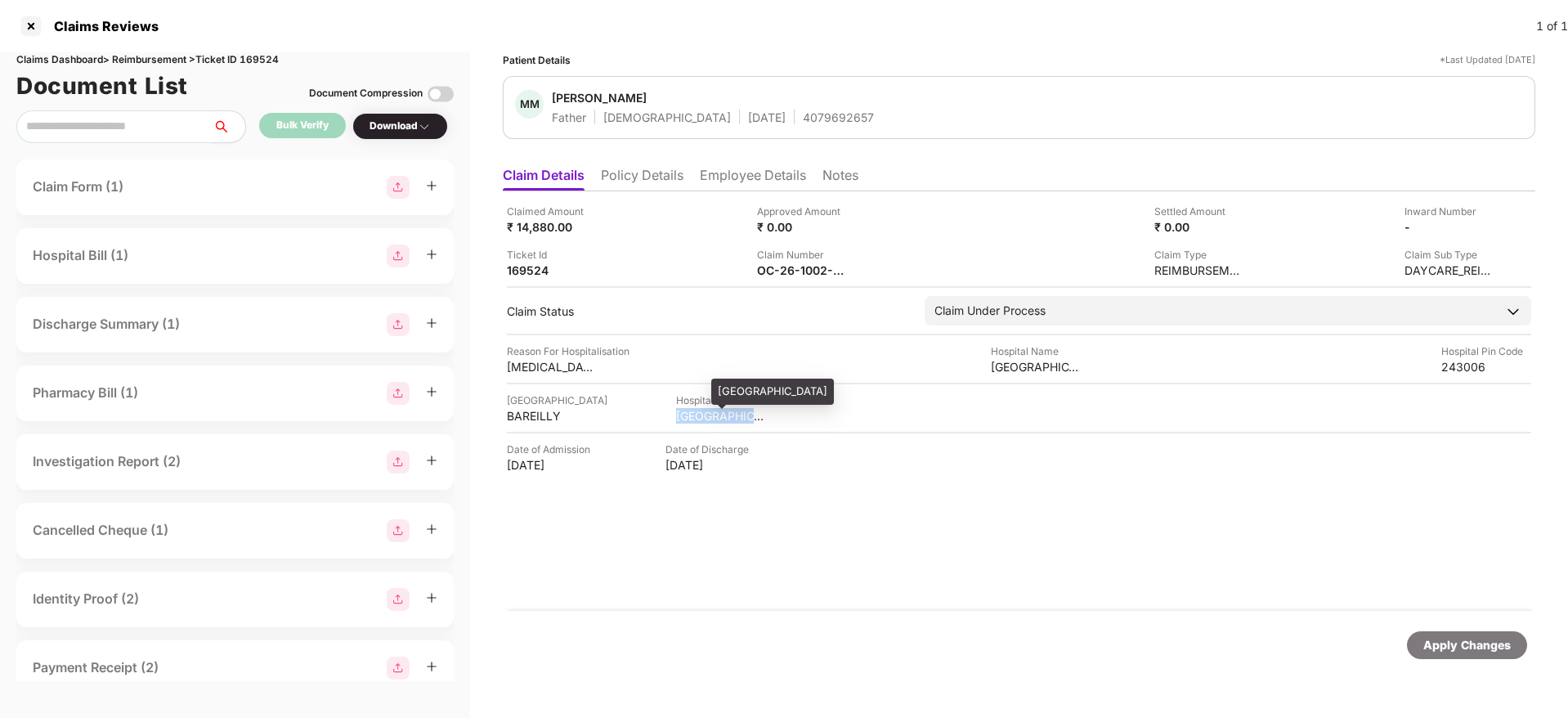
click at [698, 410] on div "[GEOGRAPHIC_DATA]" at bounding box center [721, 415] width 90 height 16
copy div "[GEOGRAPHIC_DATA]"
click at [539, 414] on div "BAREILLY" at bounding box center [551, 415] width 90 height 16
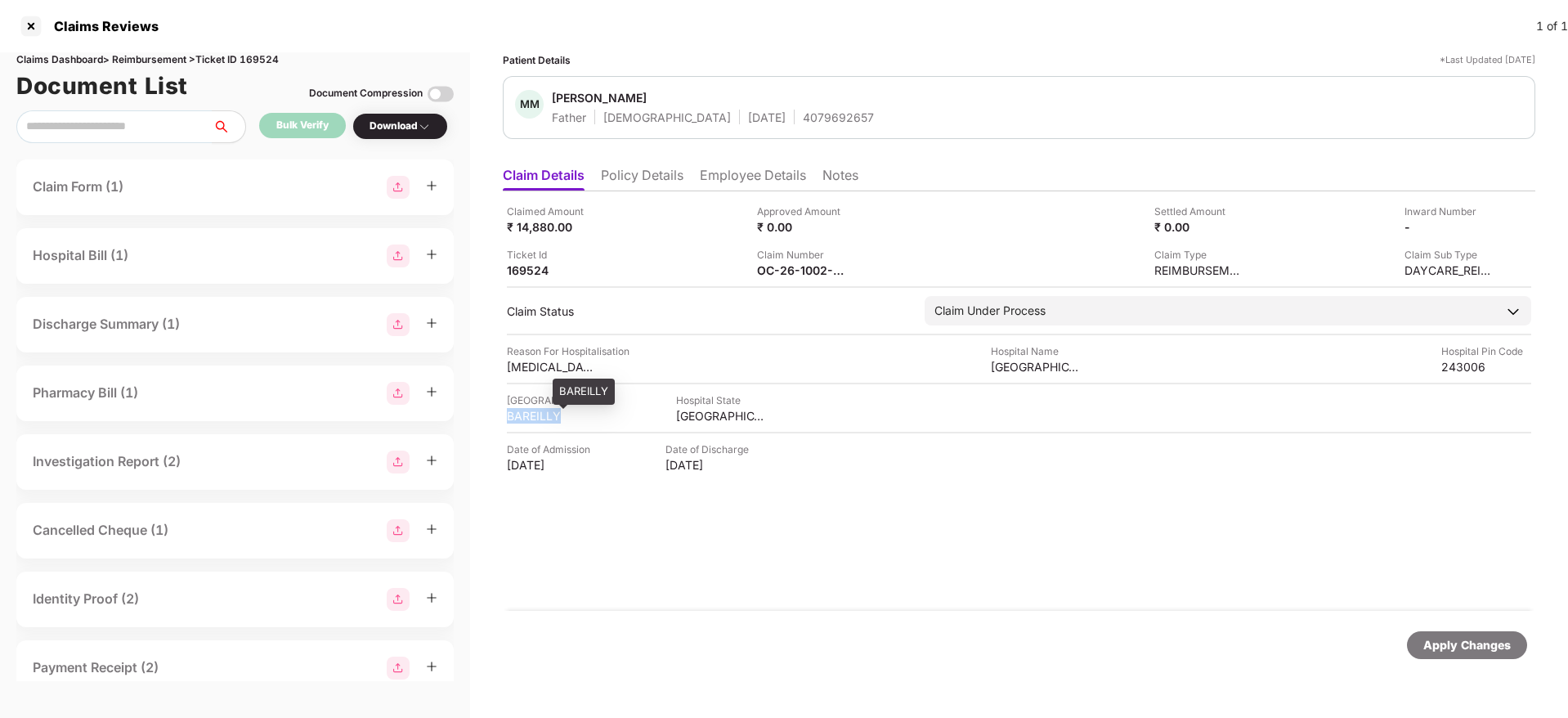
copy div "BAREILLY"
click at [999, 367] on div "[GEOGRAPHIC_DATA] and hospital" at bounding box center [1035, 367] width 90 height 16
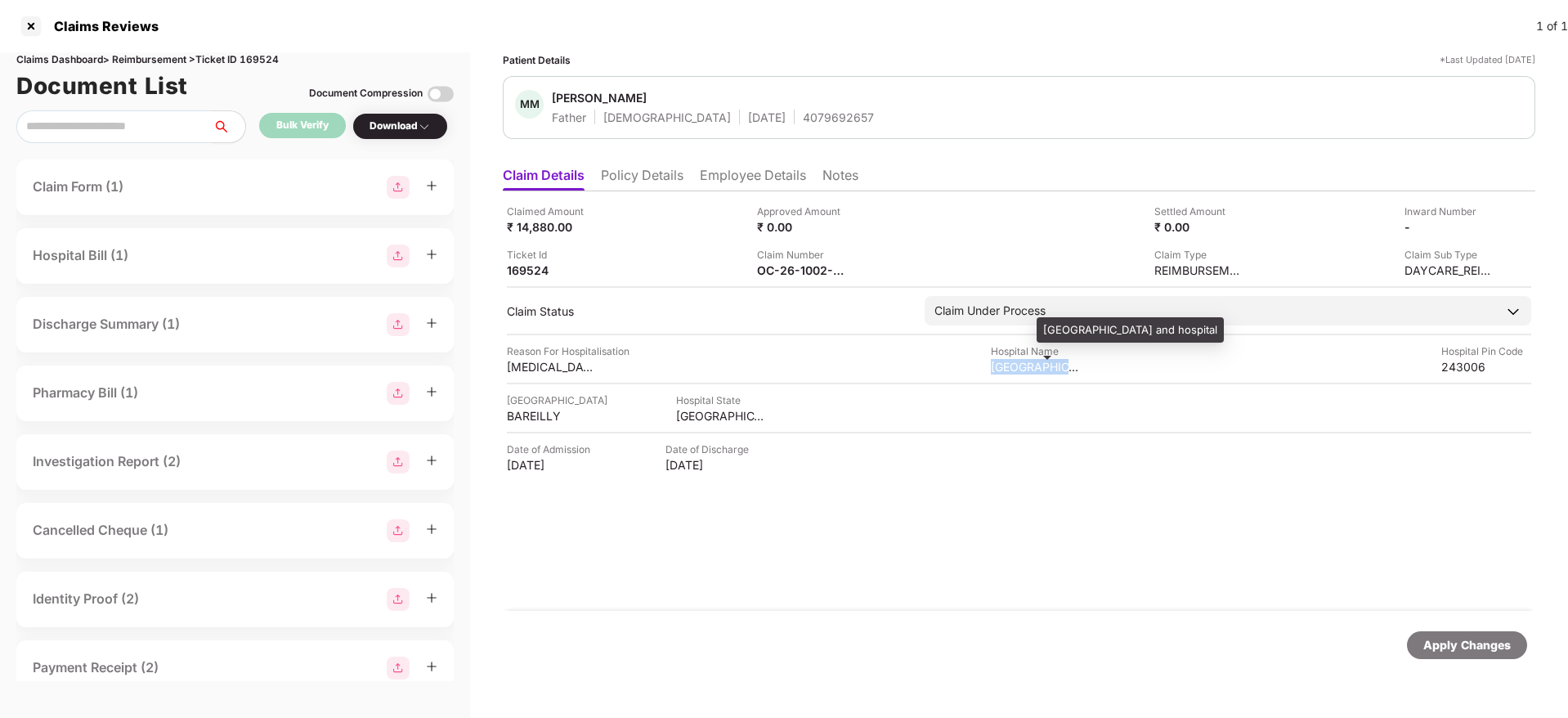
click at [999, 367] on div "[GEOGRAPHIC_DATA] and hospital" at bounding box center [1035, 367] width 90 height 16
copy div "[GEOGRAPHIC_DATA] and hospital"
click at [944, 556] on div "Claimed Amount ₹ 14,880.00 Approved Amount ₹ 0.00 Settled Amount ₹ 0.00 Inward …" at bounding box center [1018, 401] width 1033 height 419
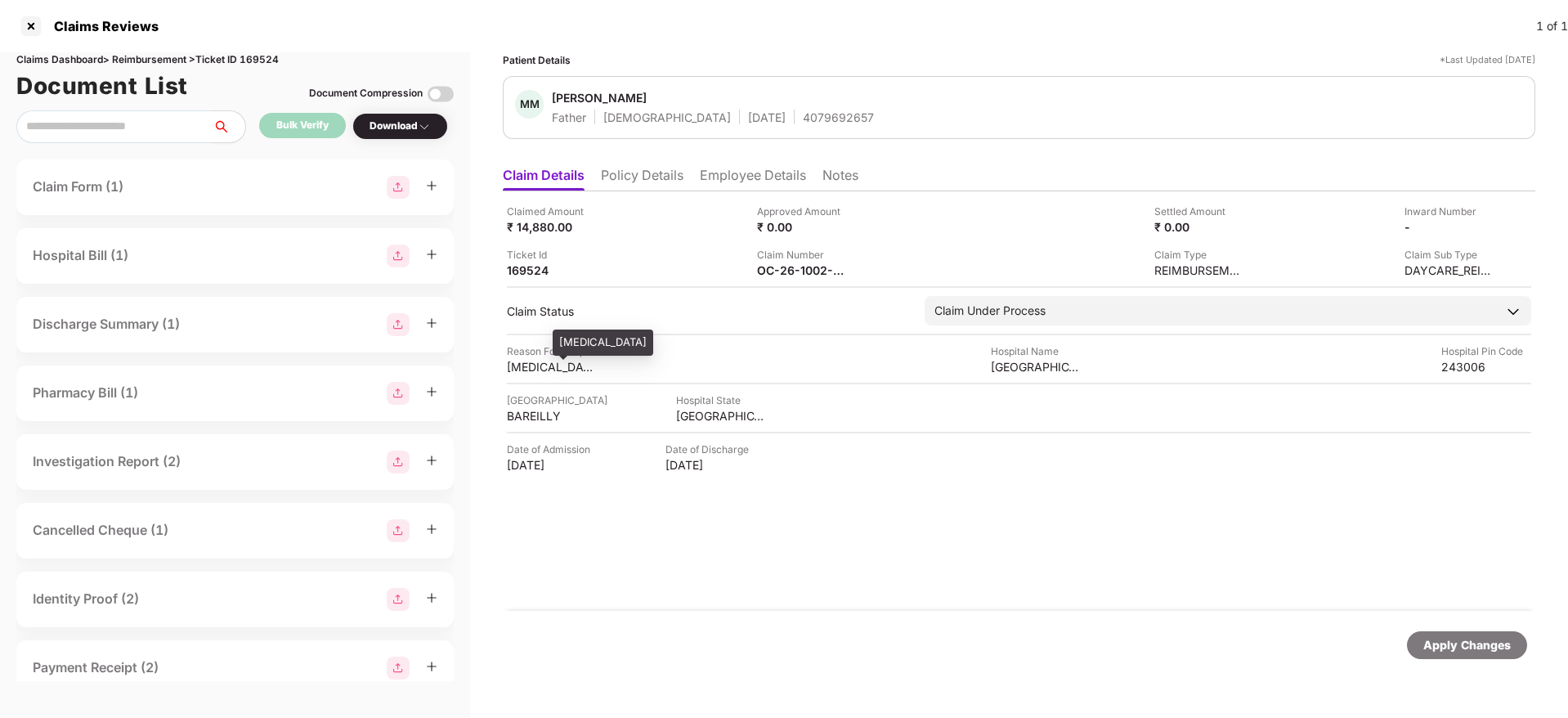
click at [531, 367] on div "[MEDICAL_DATA]" at bounding box center [551, 367] width 90 height 16
click at [525, 369] on div "[MEDICAL_DATA]" at bounding box center [551, 367] width 90 height 16
click at [732, 177] on li "Employee Details" at bounding box center [753, 179] width 107 height 23
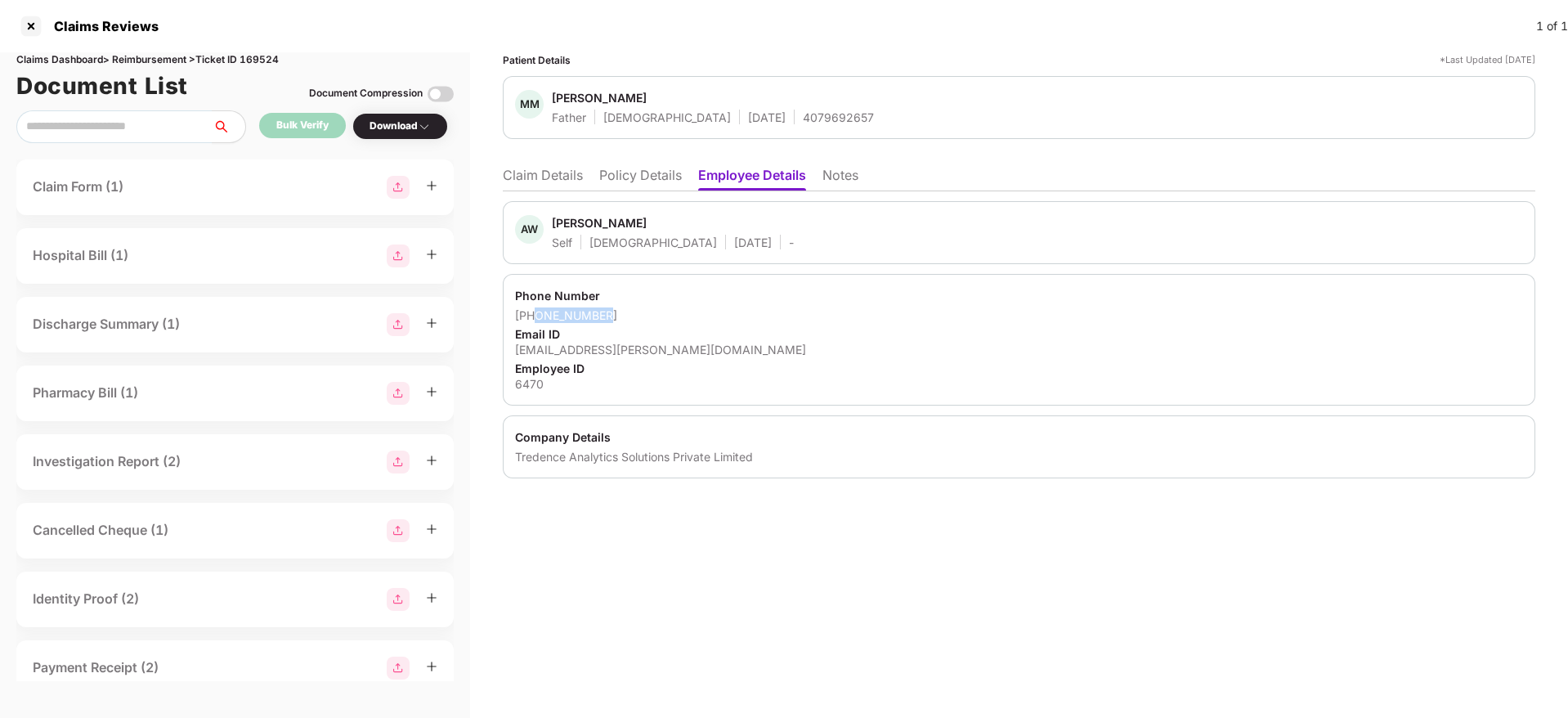
drag, startPoint x: 615, startPoint y: 309, endPoint x: 537, endPoint y: 319, distance: 78.6
click at [537, 319] on div "[PHONE_NUMBER]" at bounding box center [1019, 315] width 1008 height 16
copy div "8826813275"
click at [580, 343] on div "[EMAIL_ADDRESS][PERSON_NAME][DOMAIN_NAME]" at bounding box center [1019, 349] width 1008 height 16
click at [580, 346] on div "[EMAIL_ADDRESS][PERSON_NAME][DOMAIN_NAME]" at bounding box center [1019, 349] width 1008 height 16
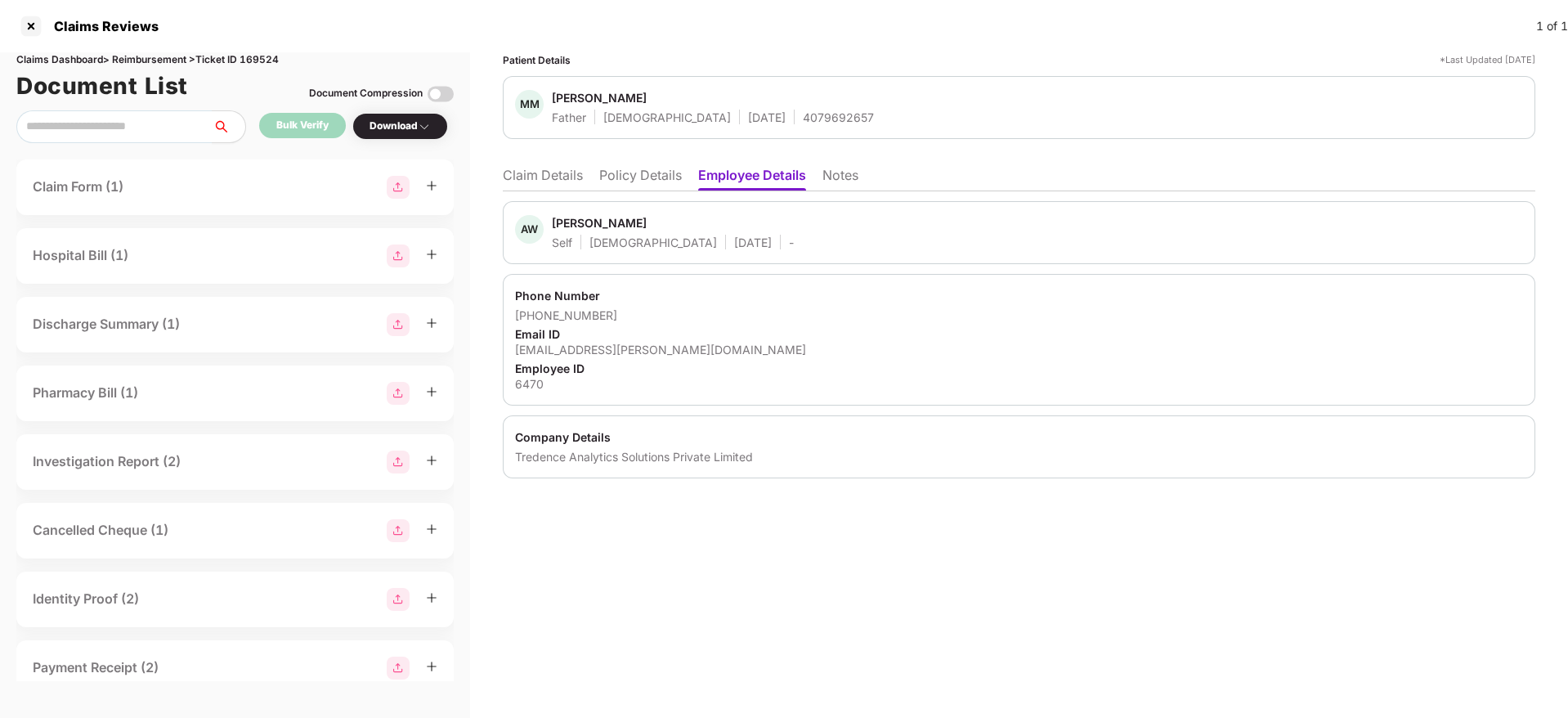
click at [580, 346] on div "[EMAIL_ADDRESS][PERSON_NAME][DOMAIN_NAME]" at bounding box center [1019, 349] width 1008 height 16
copy div "[EMAIL_ADDRESS][PERSON_NAME][DOMAIN_NAME]"
click at [555, 174] on li "Claim Details" at bounding box center [543, 179] width 81 height 23
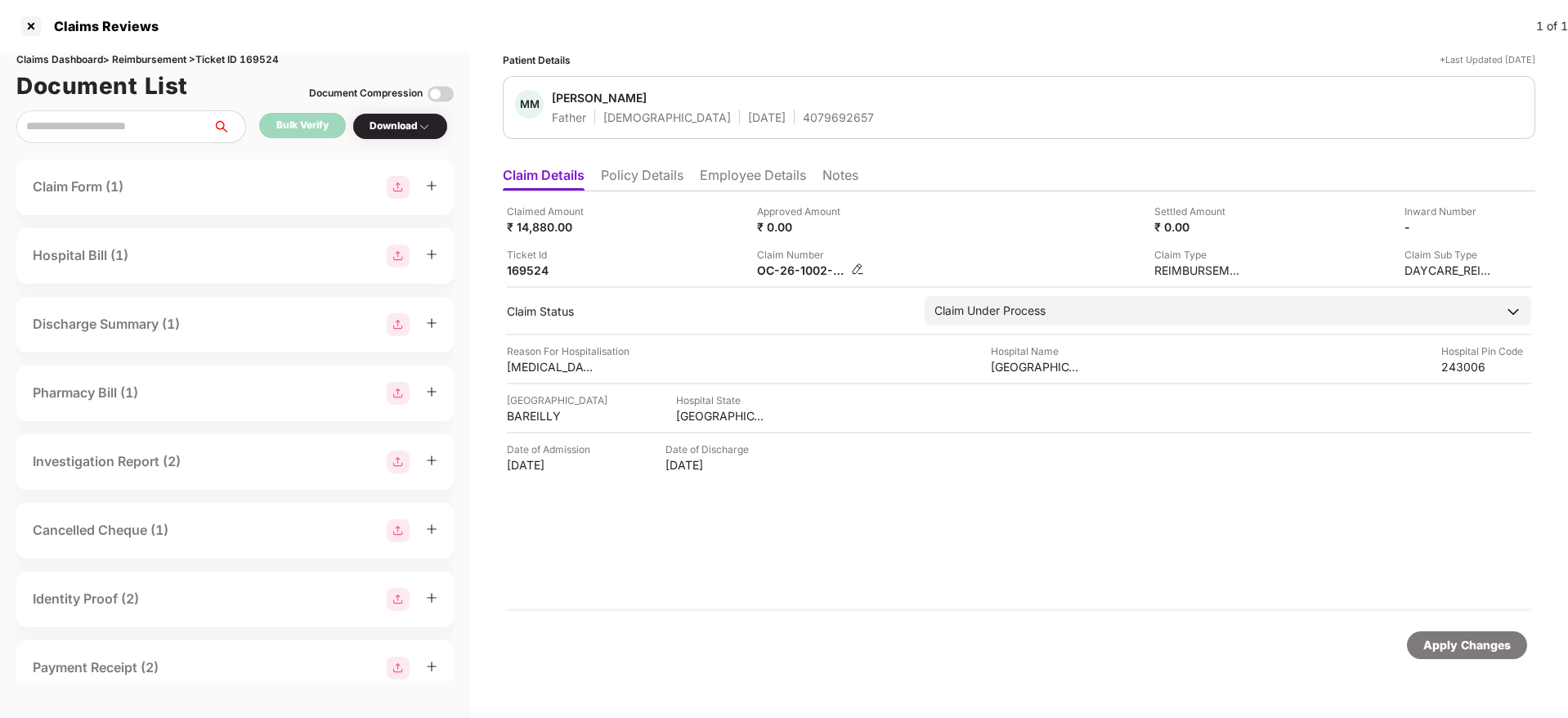
click at [856, 270] on img at bounding box center [857, 269] width 13 height 13
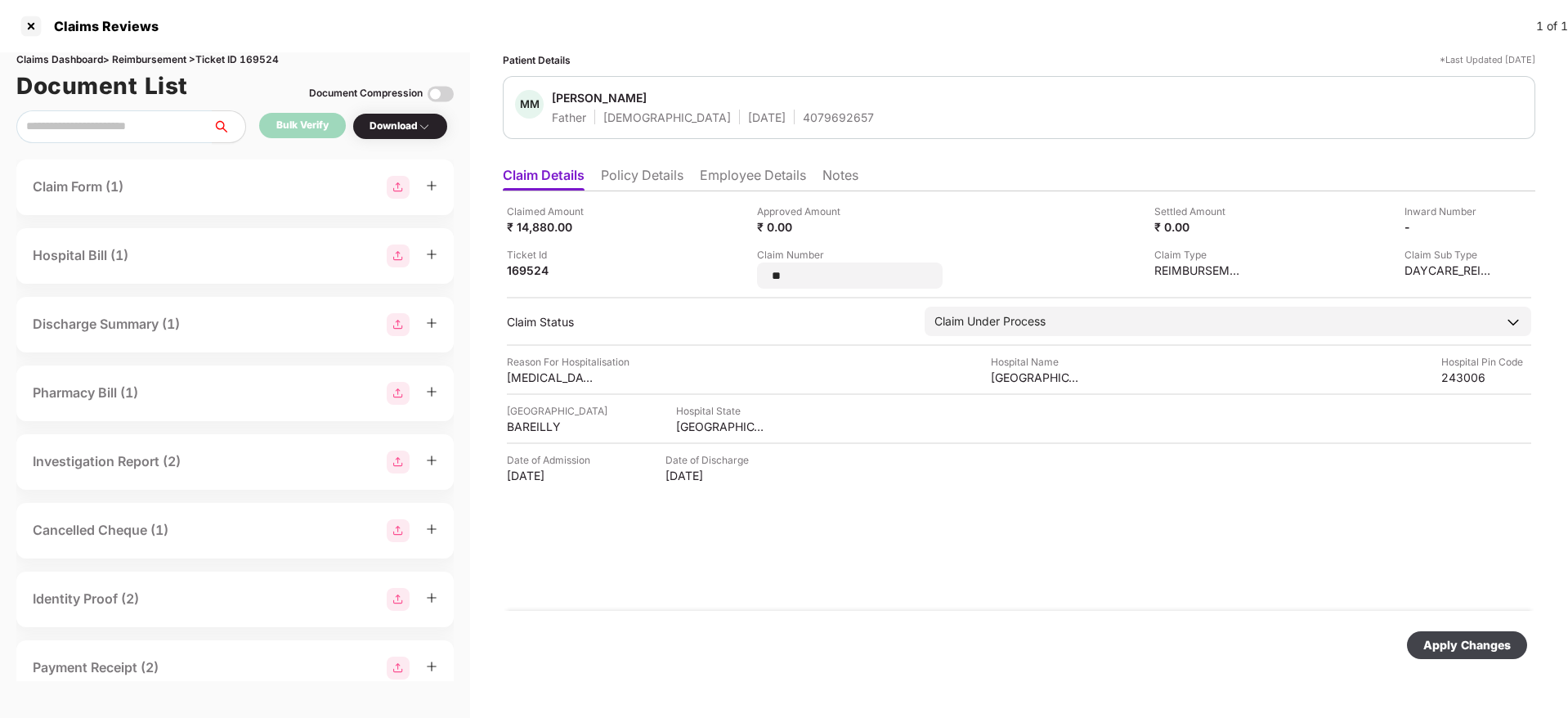
type input "*"
type input "**********"
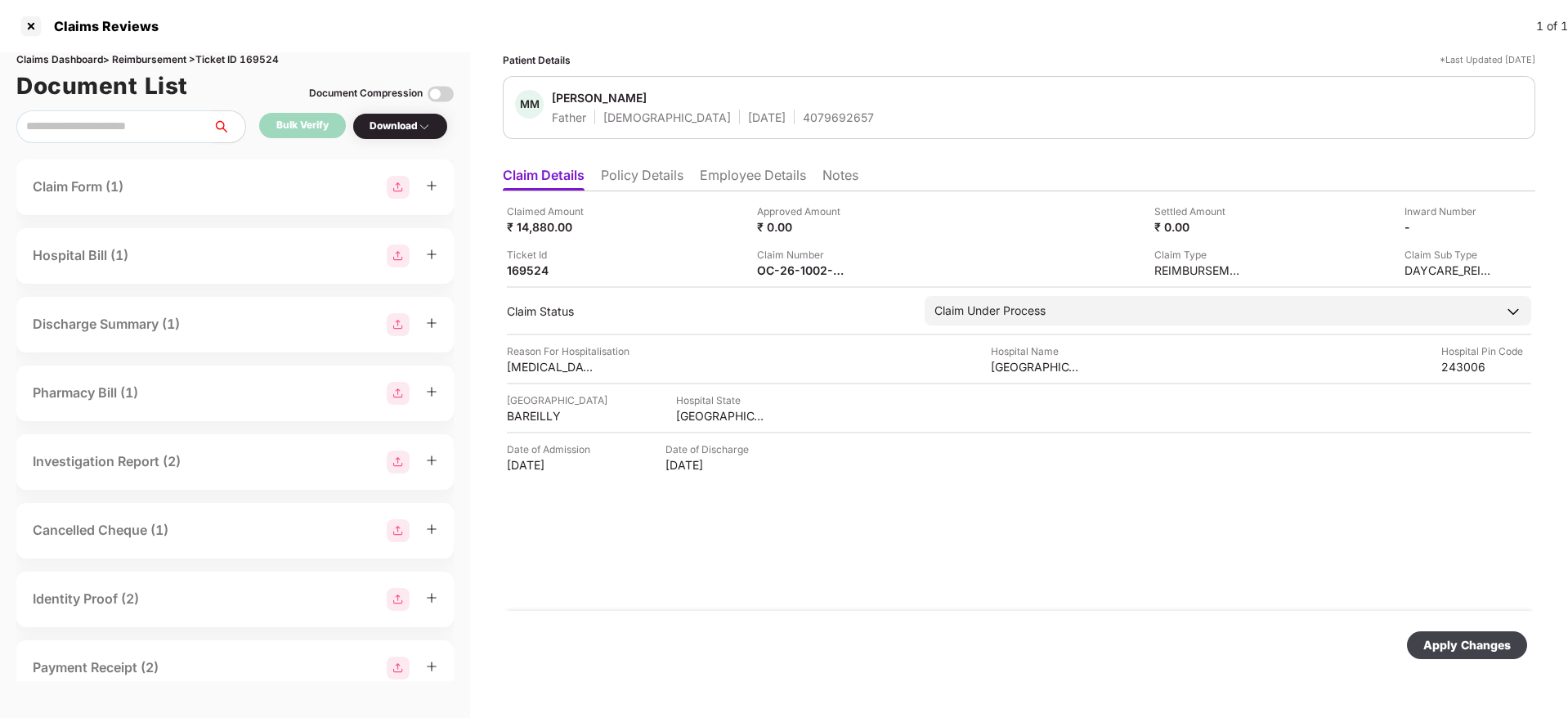
click at [1431, 648] on div "Apply Changes" at bounding box center [1467, 644] width 87 height 18
click at [1020, 598] on div "Claimed Amount ₹ 14,880.00 Approved Amount ₹ 0.00 Settled Amount ₹ 0.00 Inward …" at bounding box center [1018, 401] width 1033 height 419
click at [961, 54] on div "Patient Details *Last Updated [DATE]" at bounding box center [1018, 60] width 1033 height 16
click at [753, 554] on div "Claimed Amount ₹ 14,880.00 Approved Amount ₹ 0.00 Settled Amount ₹ 0.00 Inward …" at bounding box center [1018, 401] width 1033 height 419
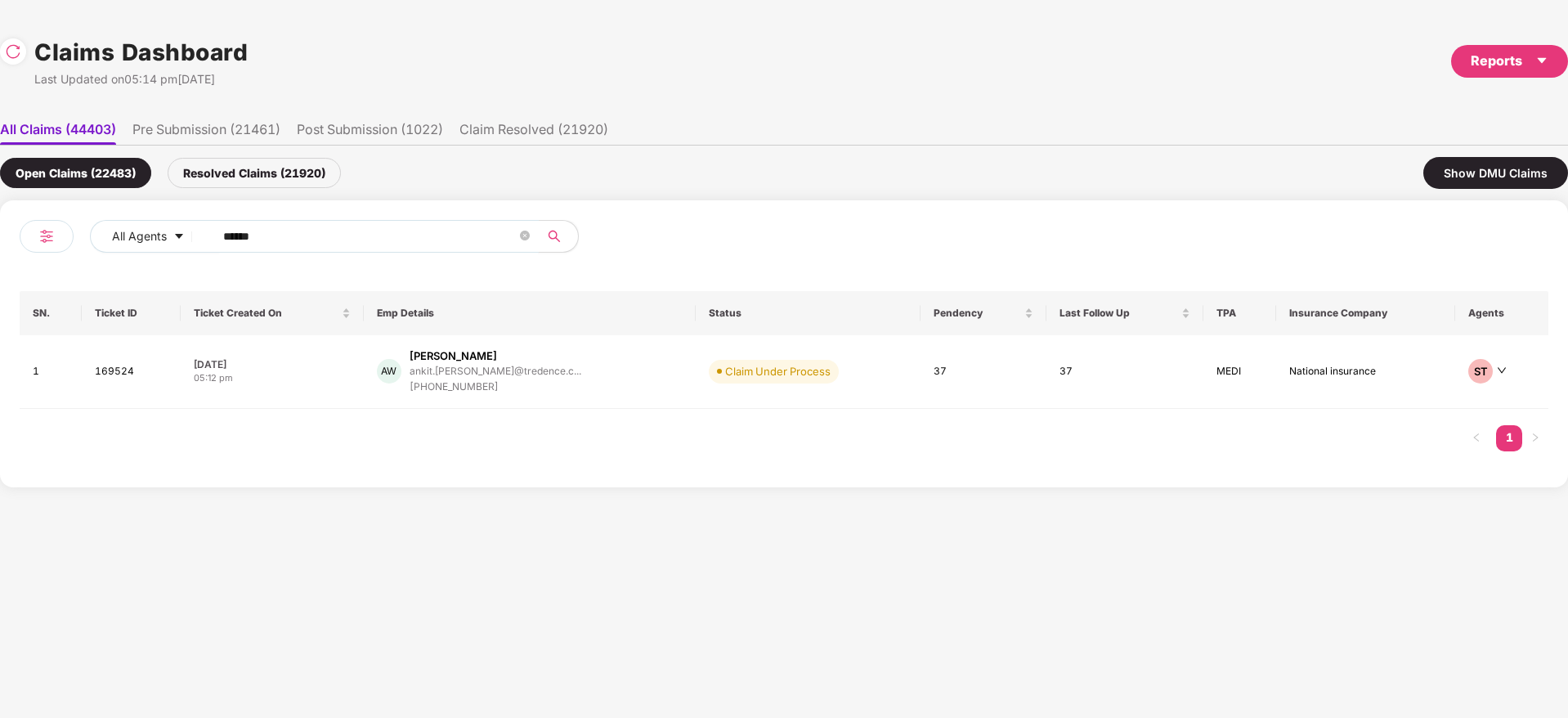
click at [57, 232] on div "All Agents ******" at bounding box center [401, 242] width 764 height 46
paste input "text"
type input "******"
click at [611, 382] on div "AK [PERSON_NAME] amit.[PERSON_NAME]@tredence.... [PHONE_NUMBER]" at bounding box center [528, 372] width 297 height 47
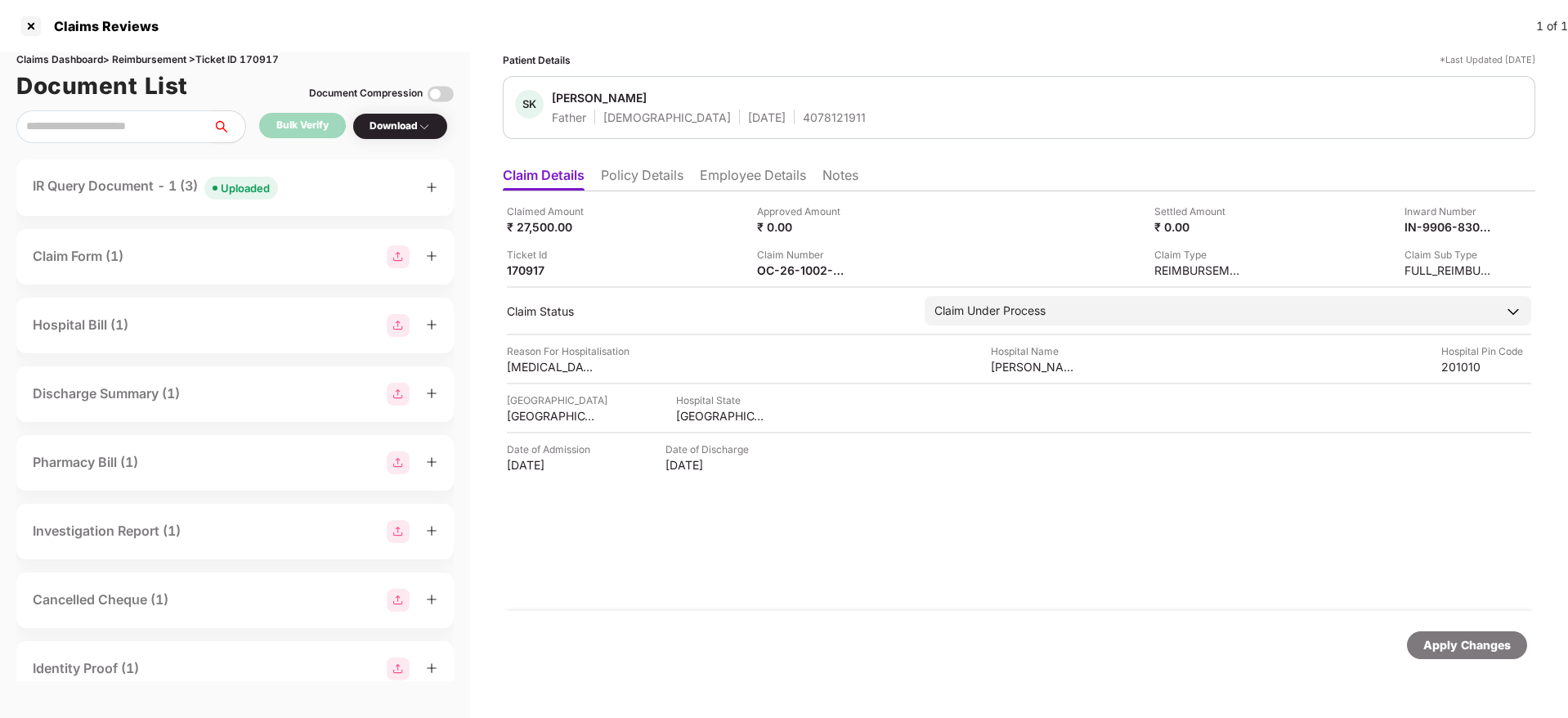
click at [886, 530] on div "Claimed Amount ₹ 27,500.00 Approved Amount ₹ 0.00 Settled Amount ₹ 0.00 Inward …" at bounding box center [1018, 401] width 1033 height 419
click at [855, 551] on div "Claimed Amount ₹ 27,500.00 Approved Amount ₹ 0.00 Settled Amount ₹ 0.00 Inward …" at bounding box center [1018, 401] width 1033 height 419
click at [761, 179] on li "Employee Details" at bounding box center [753, 179] width 107 height 23
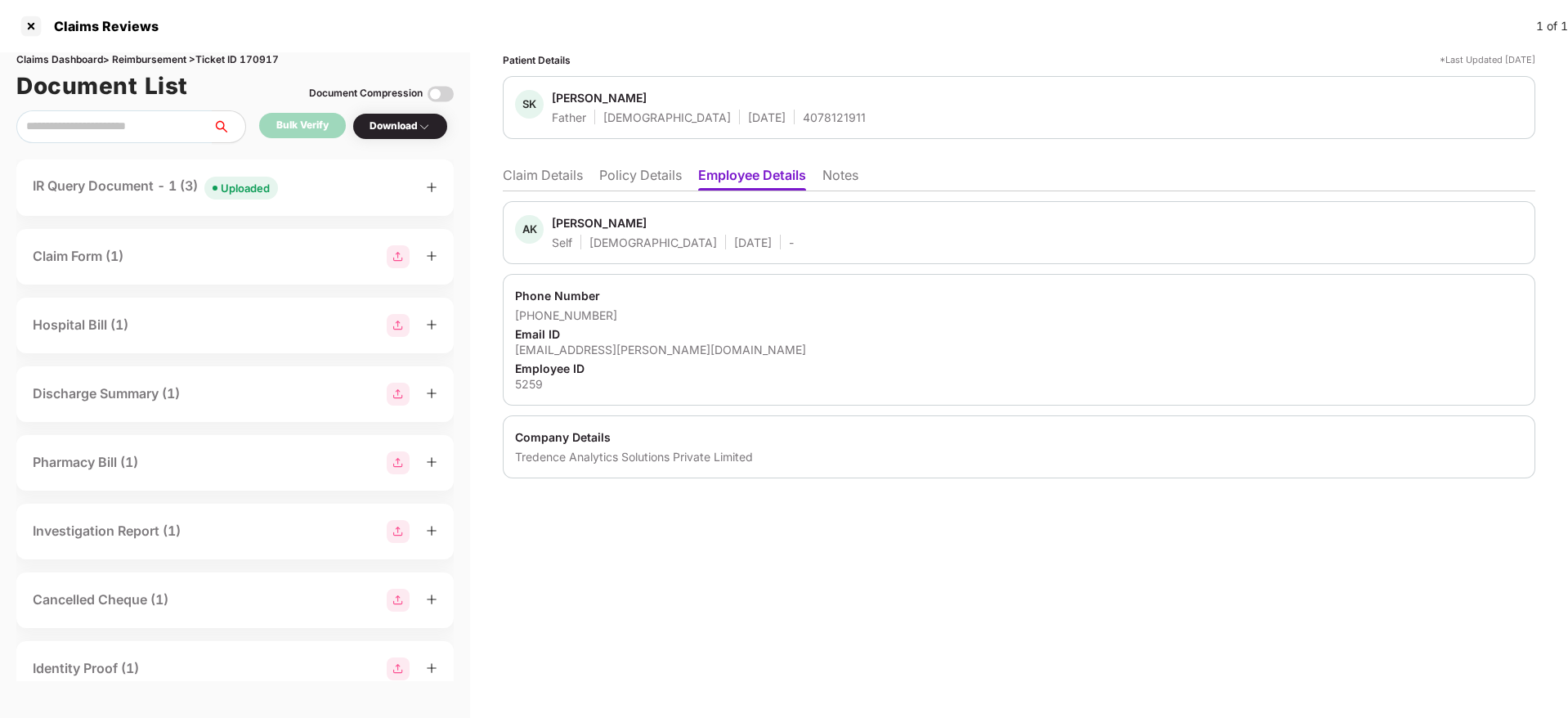
click at [520, 382] on div "5259" at bounding box center [1019, 383] width 1008 height 16
copy div "5259"
click at [529, 167] on li "Claim Details" at bounding box center [543, 179] width 81 height 23
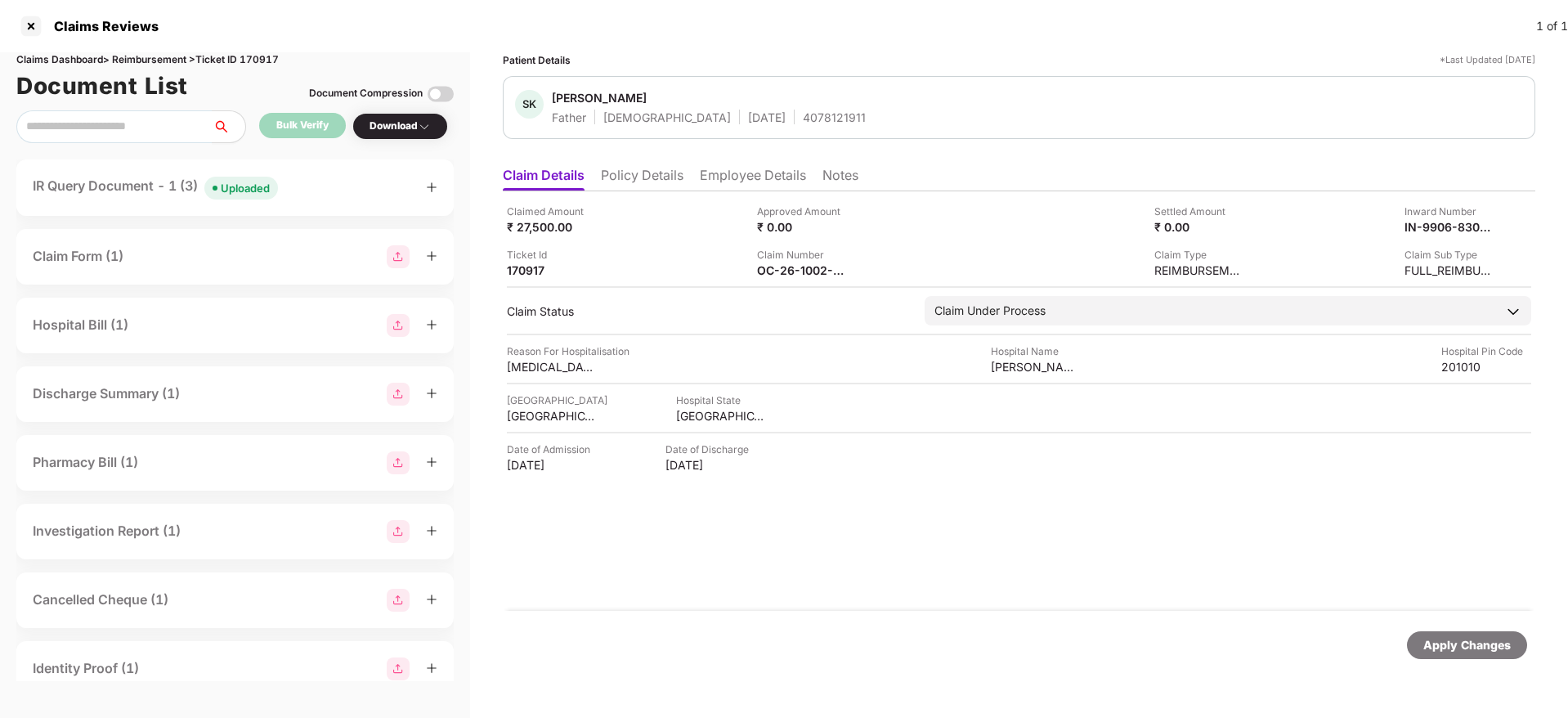
click at [684, 168] on li "Policy Details" at bounding box center [642, 179] width 82 height 23
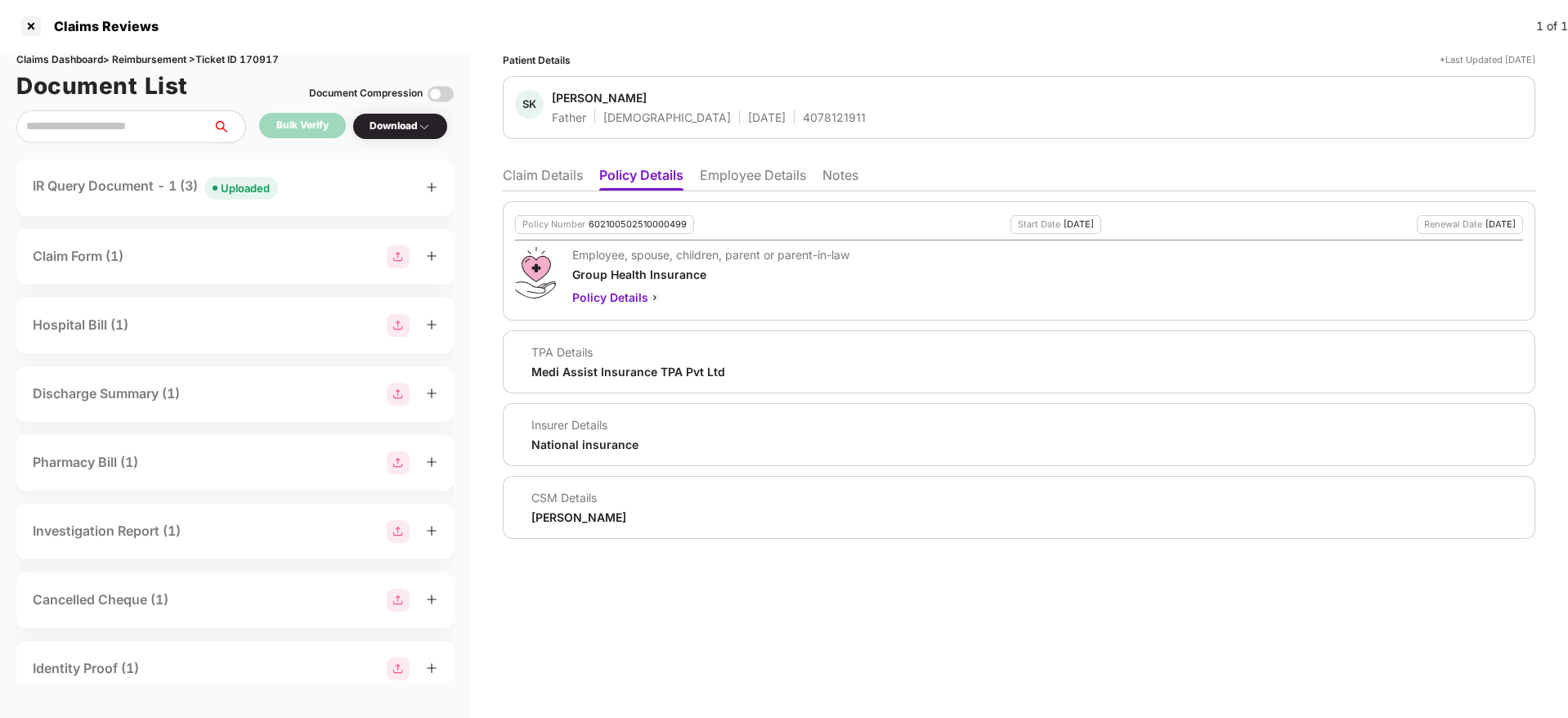
click at [753, 164] on ul "Claim Details Policy Details Employee Details Notes" at bounding box center [1018, 174] width 1033 height 33
click at [749, 163] on ul "Claim Details Policy Details Employee Details Notes" at bounding box center [1018, 174] width 1033 height 33
click at [747, 169] on li "Employee Details" at bounding box center [753, 179] width 107 height 23
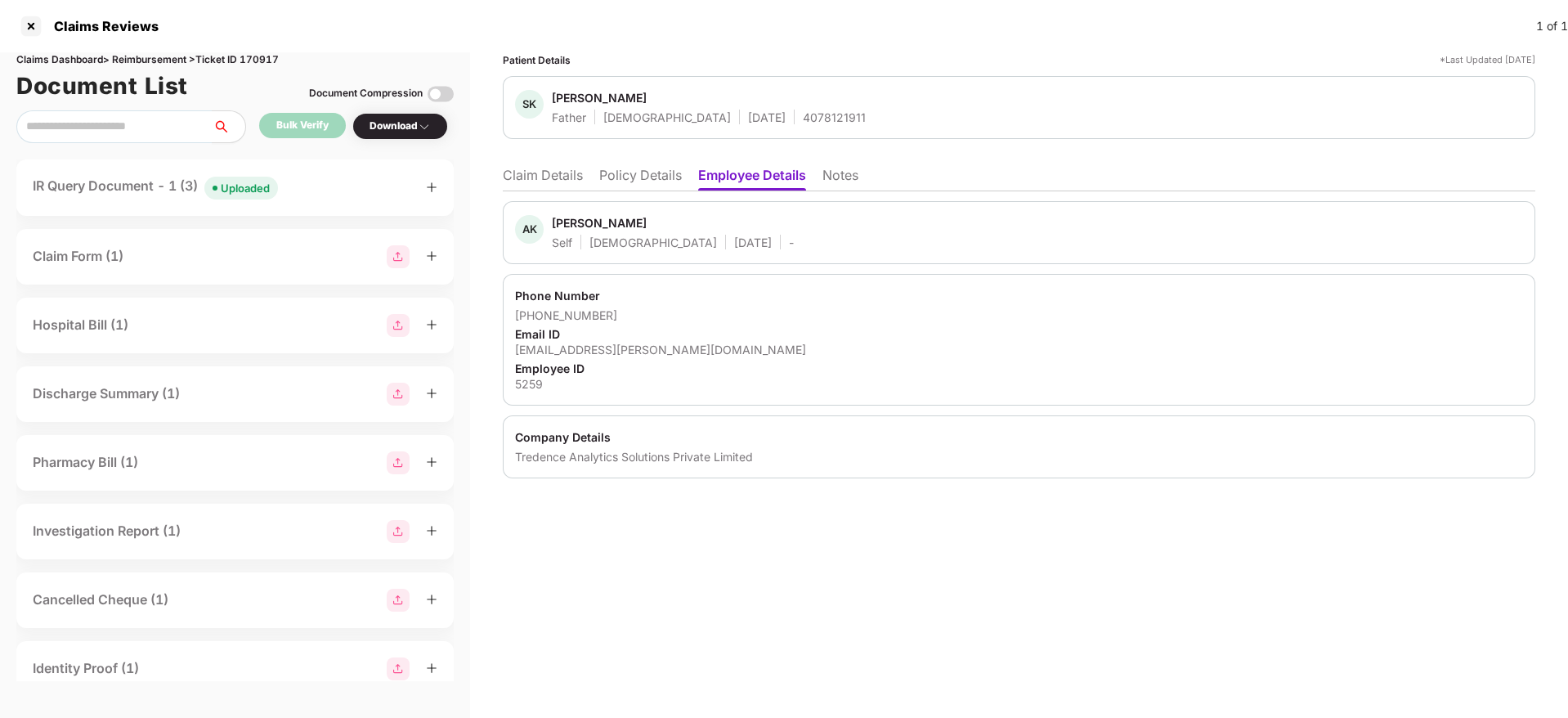
click at [534, 388] on div "5259" at bounding box center [1019, 383] width 1008 height 16
copy div "5259"
click at [562, 178] on li "Claim Details" at bounding box center [543, 179] width 81 height 23
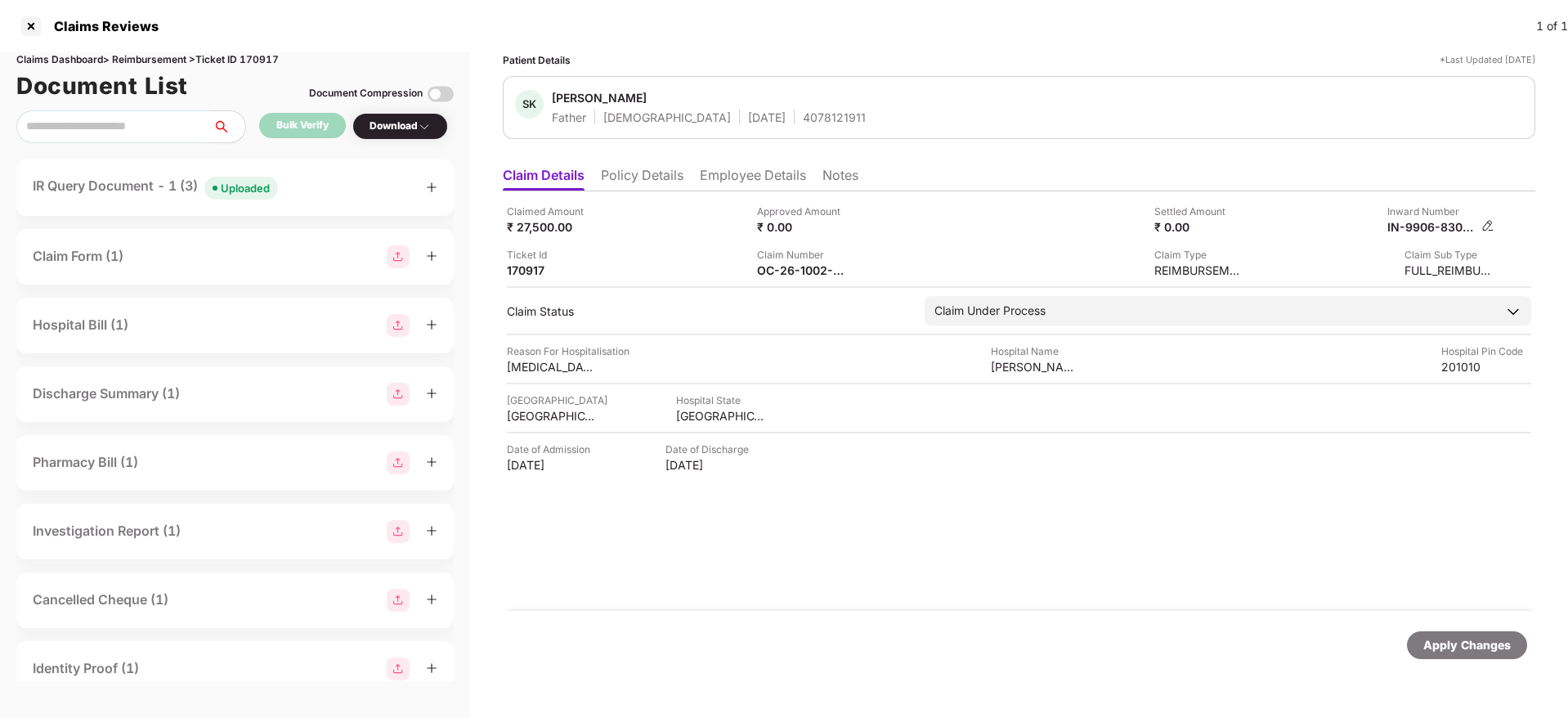
click at [1489, 226] on img at bounding box center [1488, 226] width 13 height 13
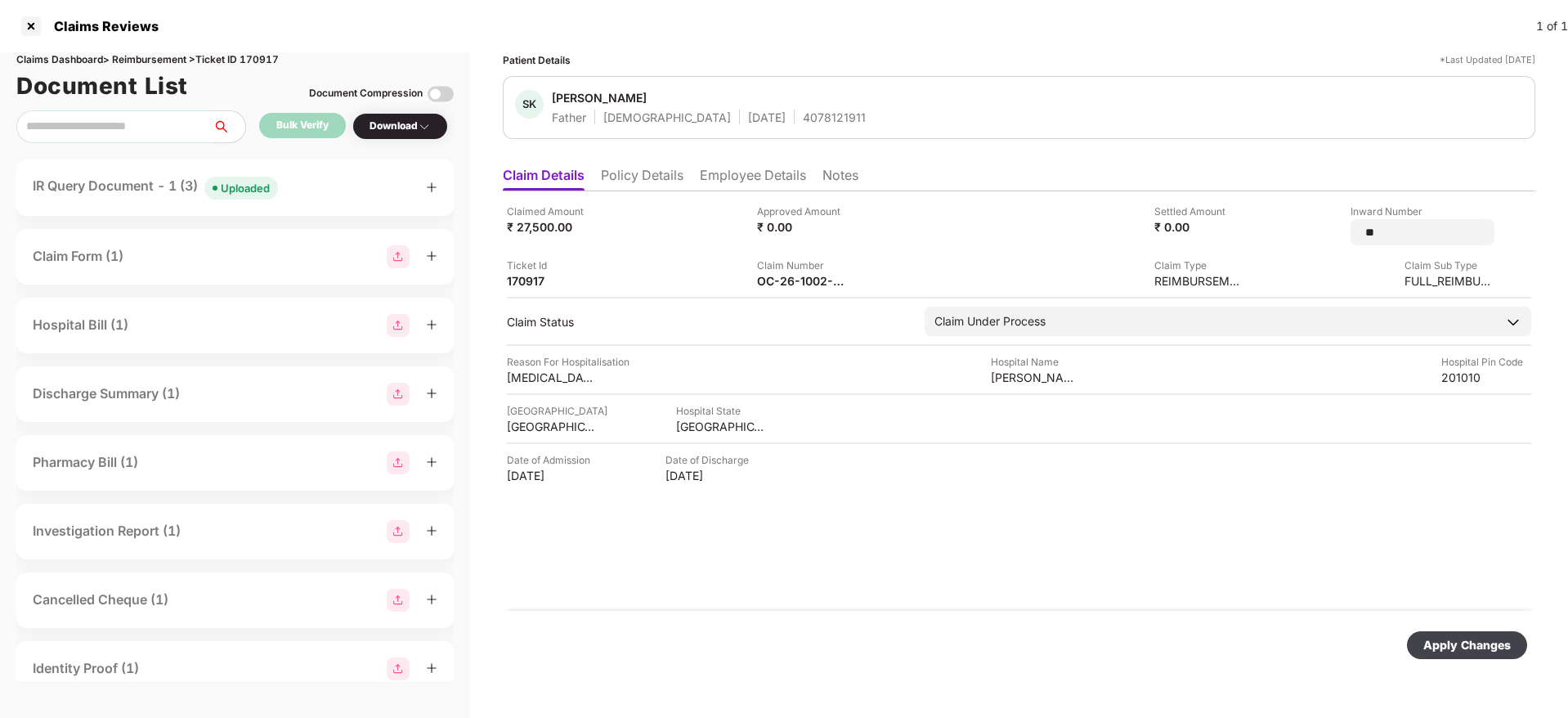
type input "*"
type input "**********"
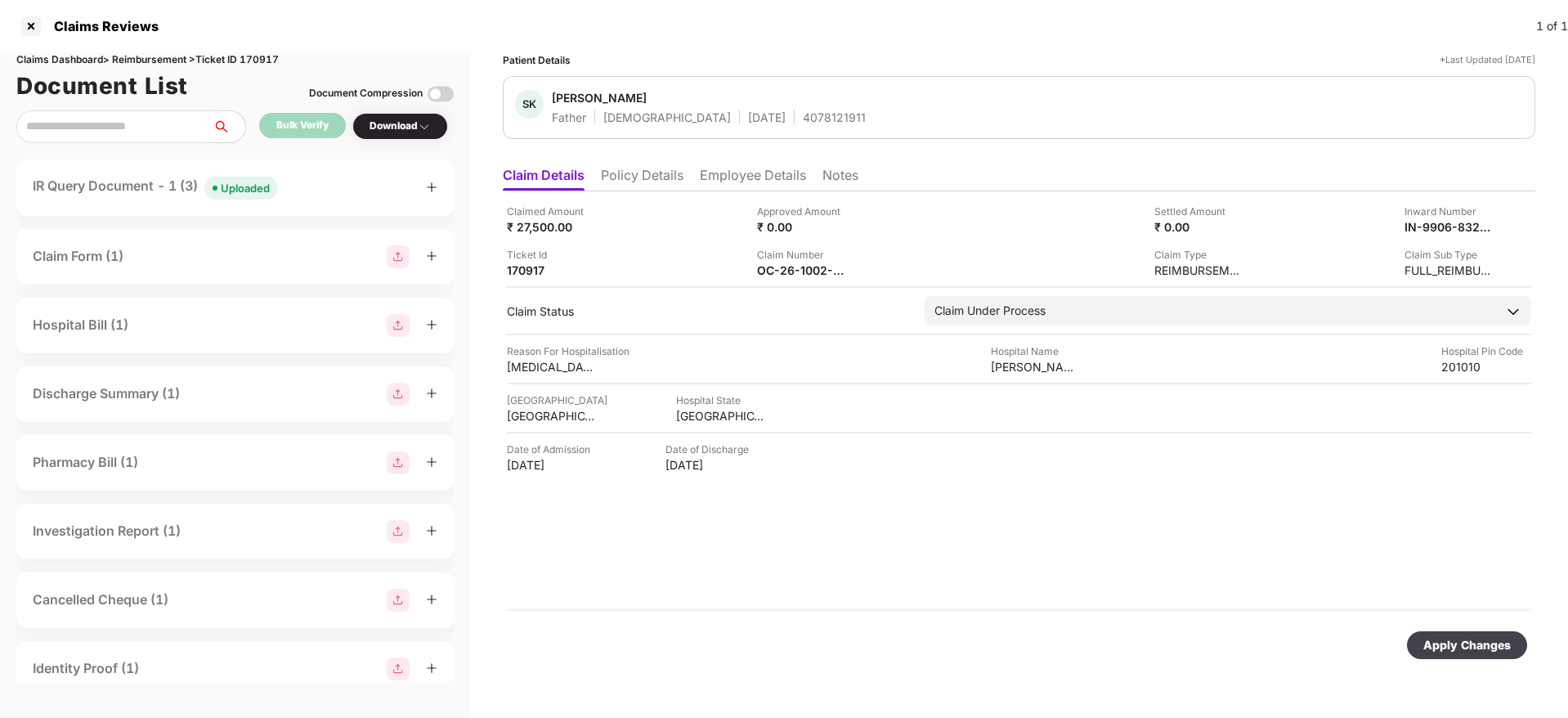
click at [1447, 643] on div "Apply Changes" at bounding box center [1467, 644] width 87 height 18
click at [1420, 226] on div "IN-9906-8320145" at bounding box center [1432, 226] width 90 height 16
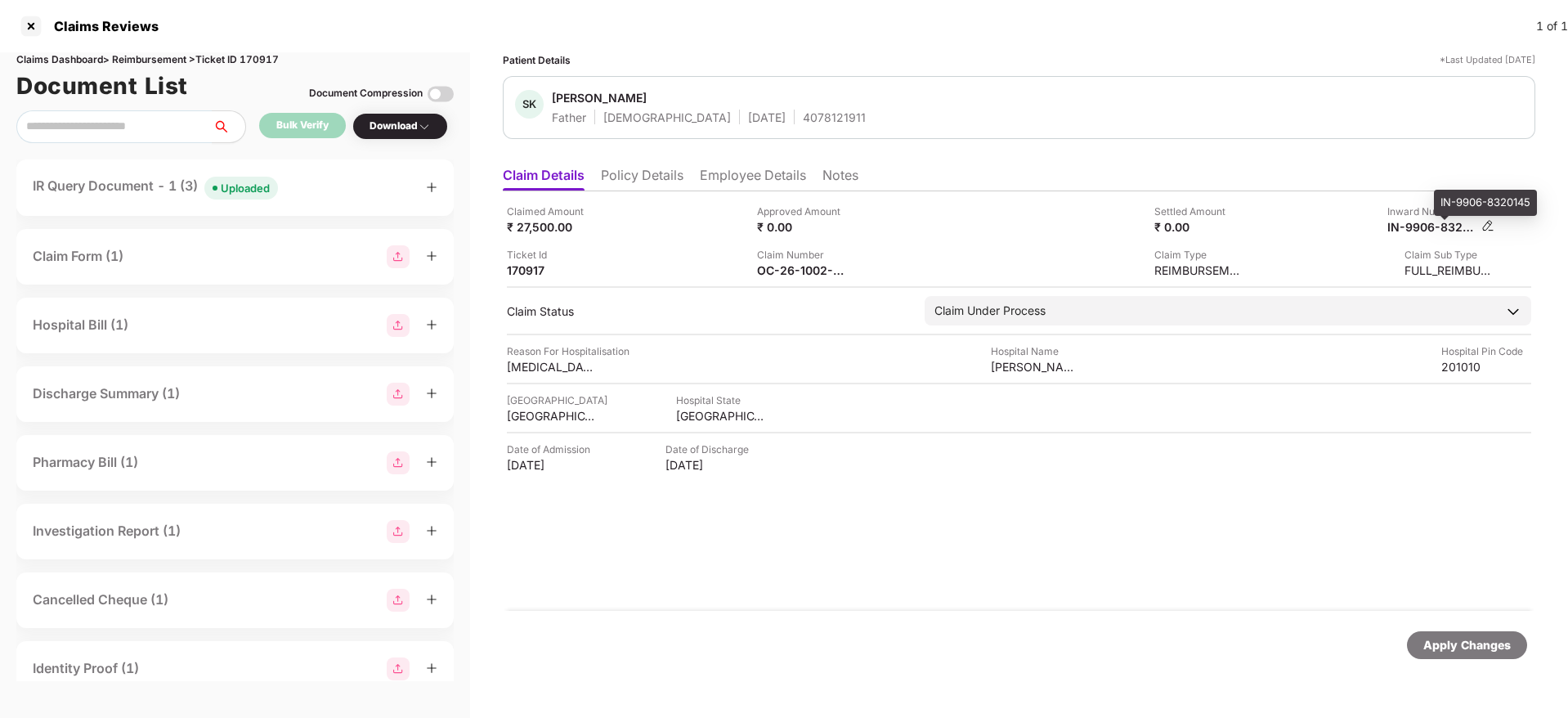
copy div
